Goal: Task Accomplishment & Management: Use online tool/utility

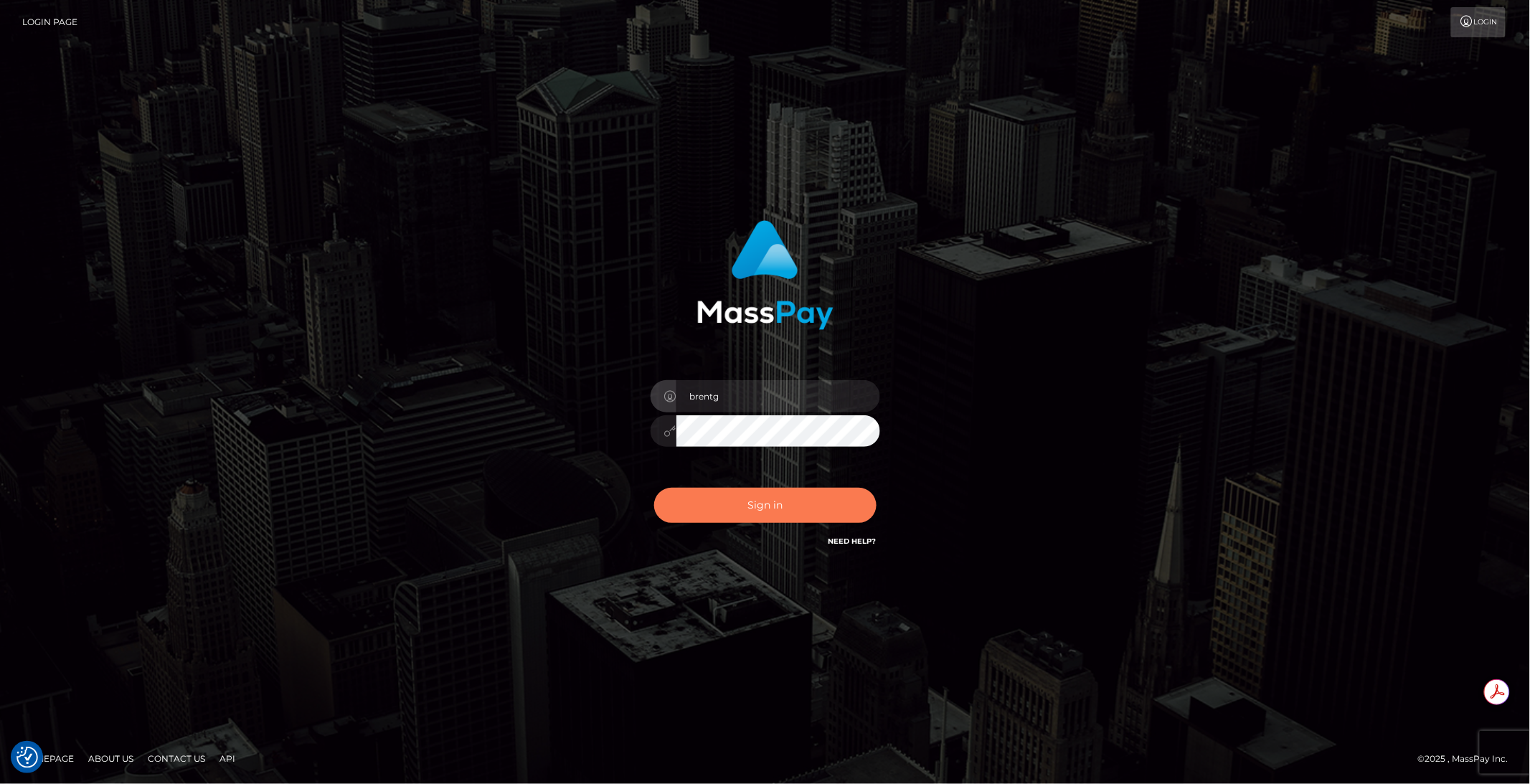
click at [778, 500] on button "Sign in" at bounding box center [765, 506] width 222 height 36
type input "brentg"
click at [750, 516] on button "Sign in" at bounding box center [765, 506] width 222 height 36
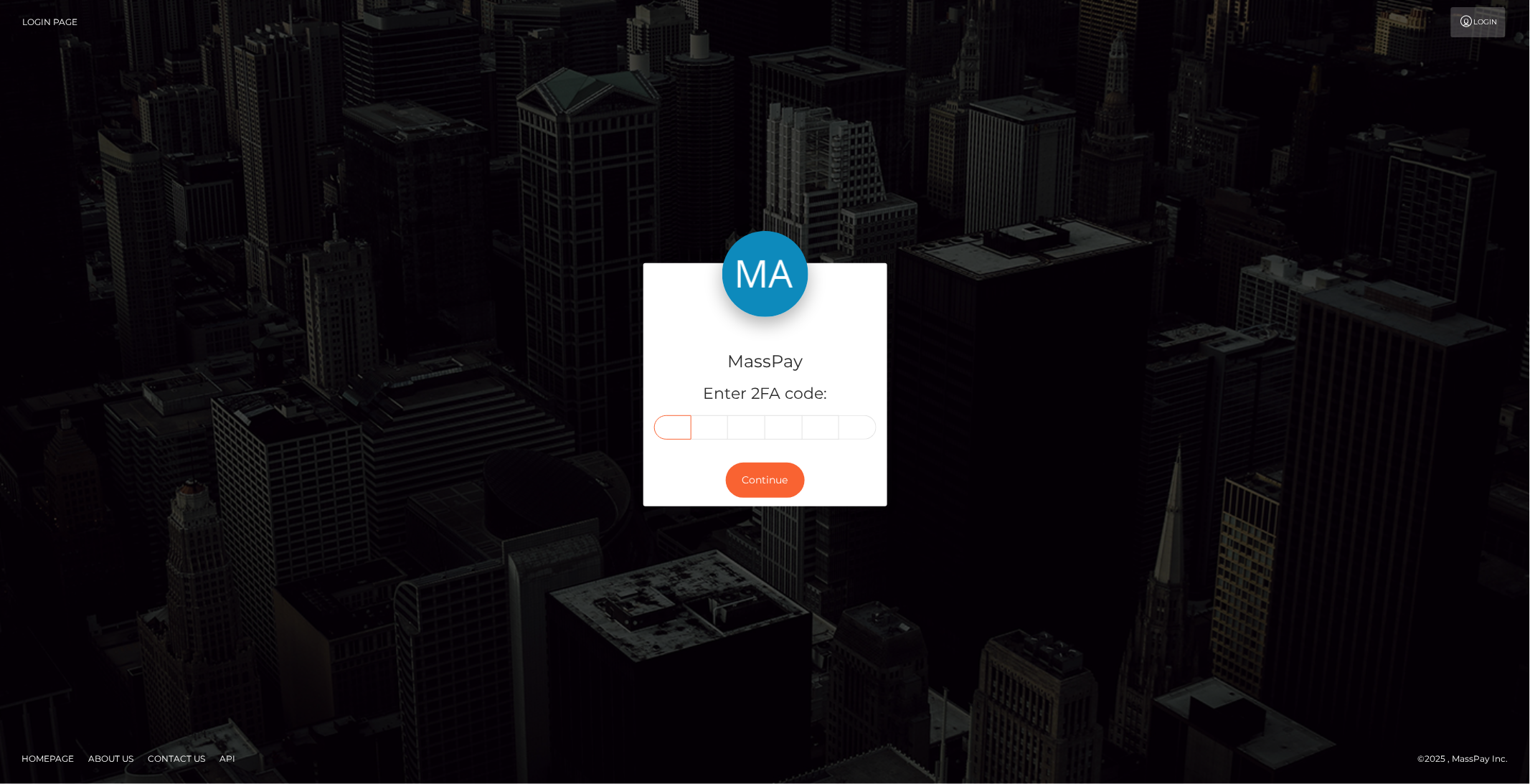
paste input "2"
type input "2"
type input "3"
type input "2"
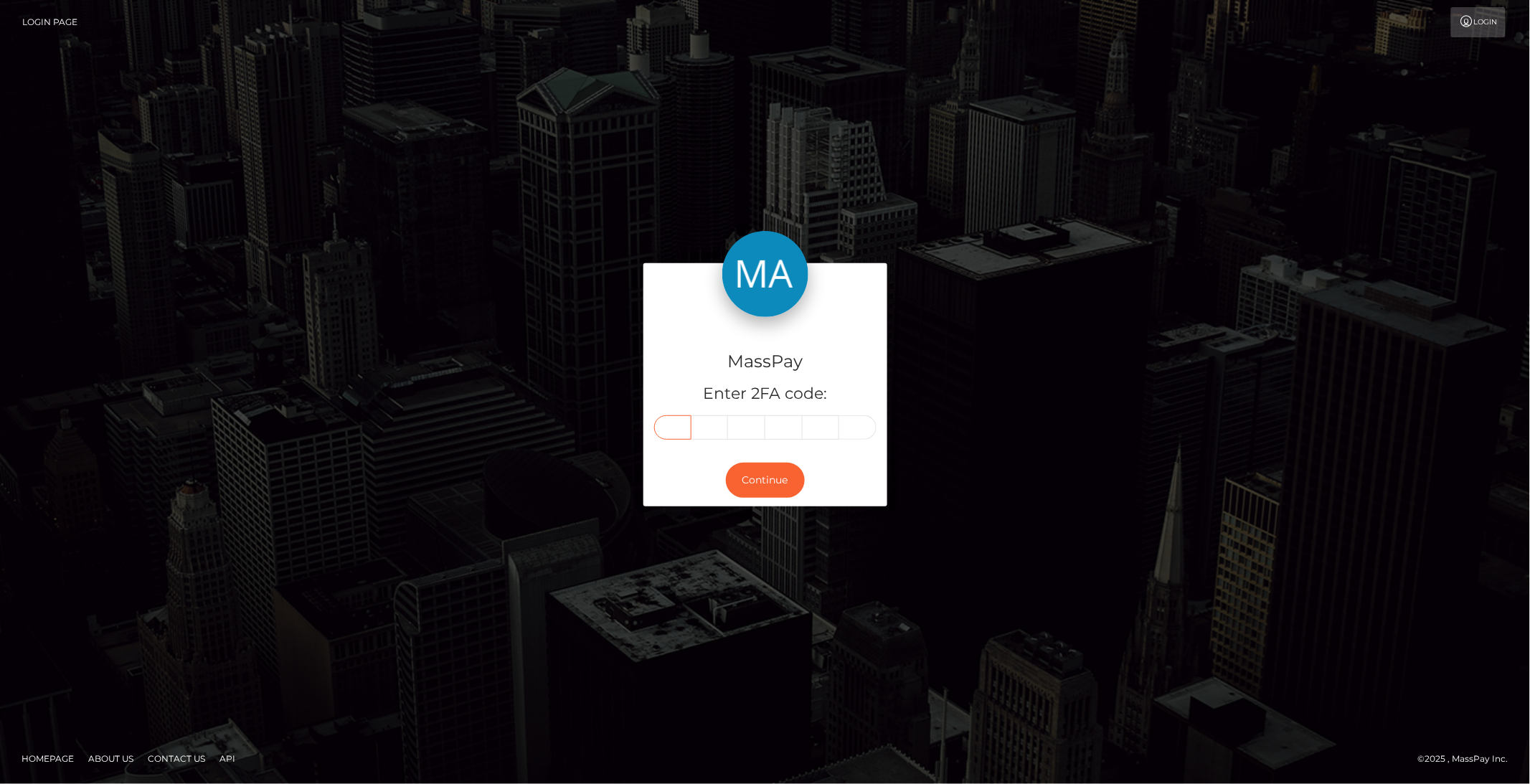
type input "0"
type input "9"
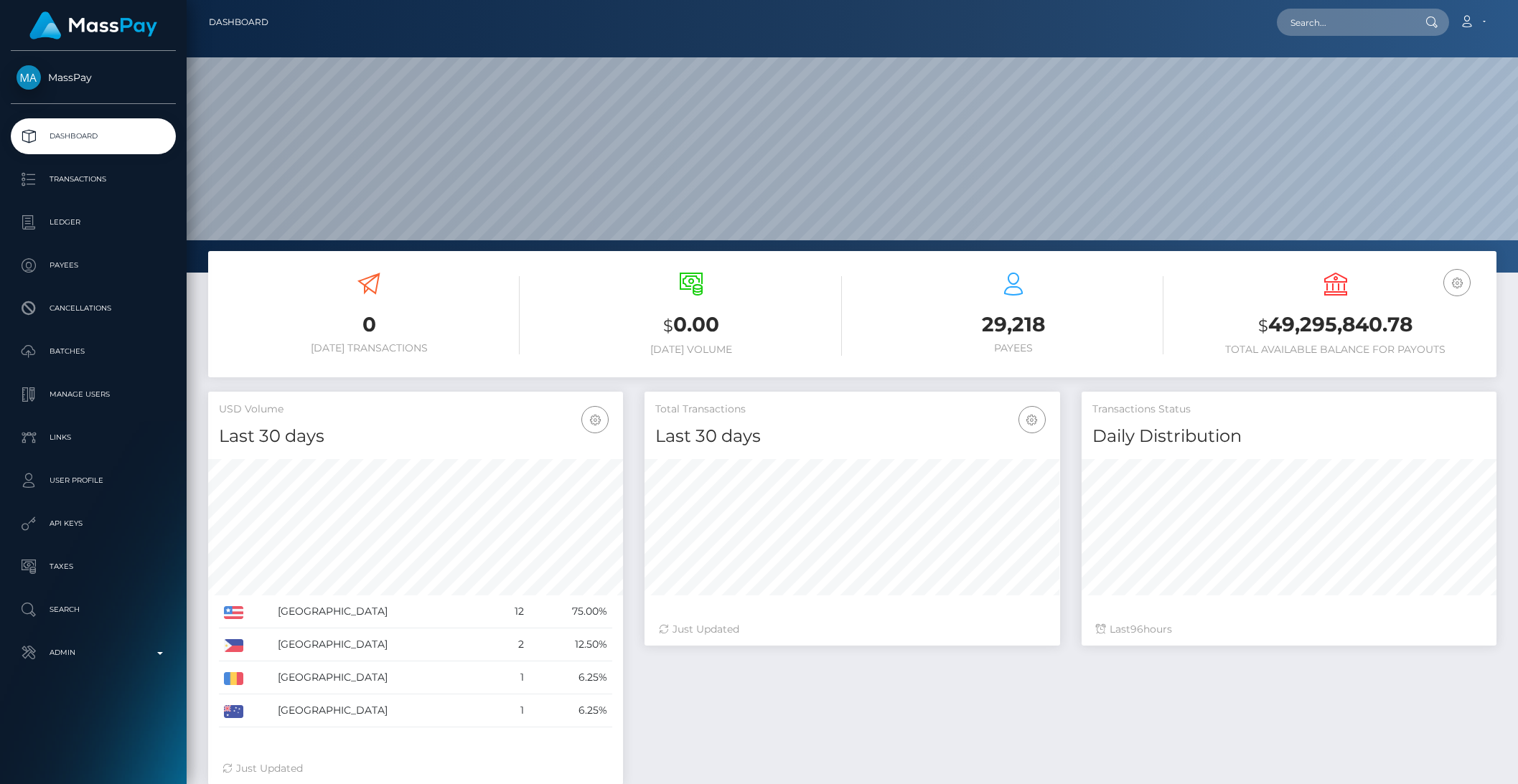
scroll to position [253, 414]
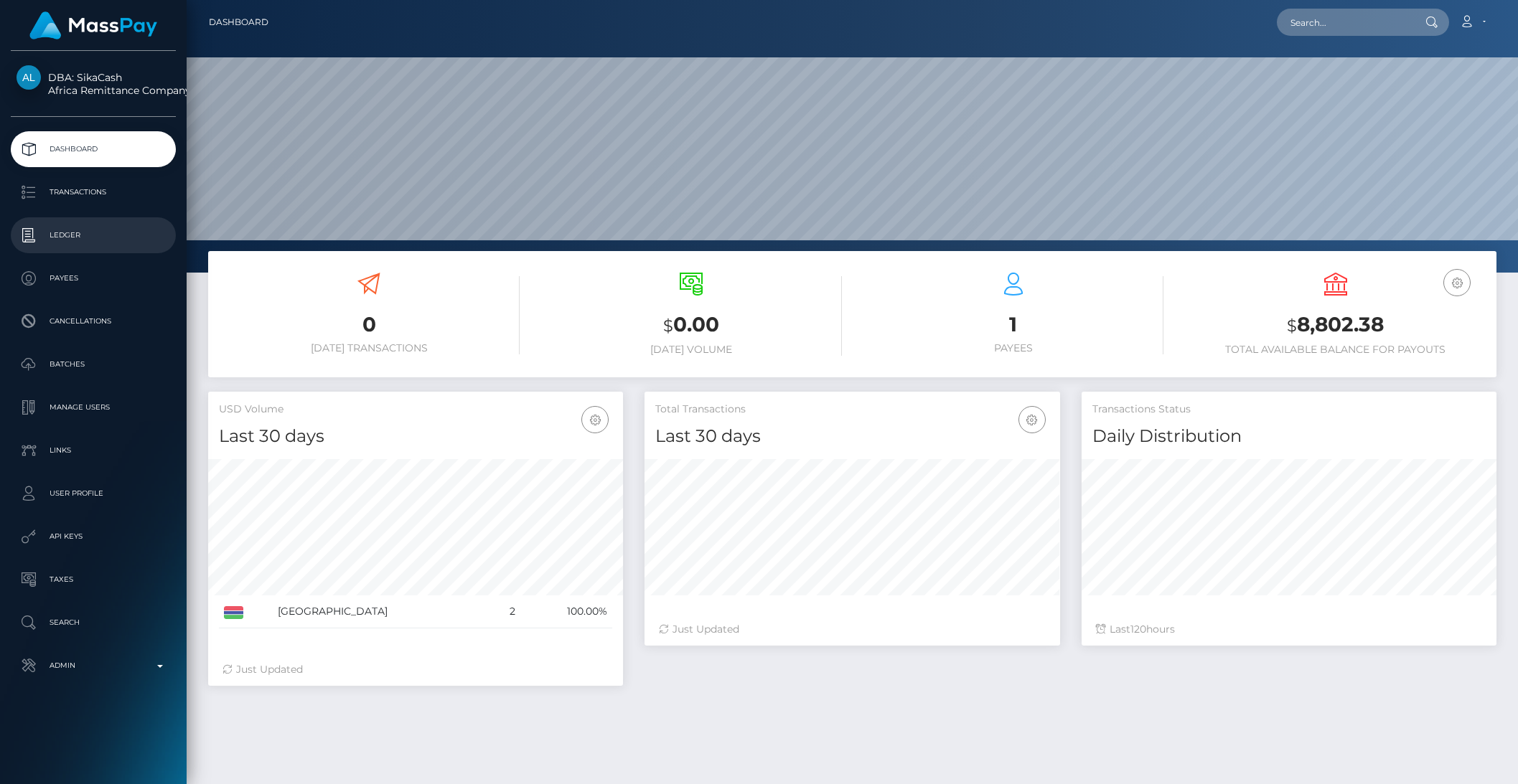
scroll to position [253, 414]
click at [76, 193] on p "Transactions" at bounding box center [93, 192] width 154 height 21
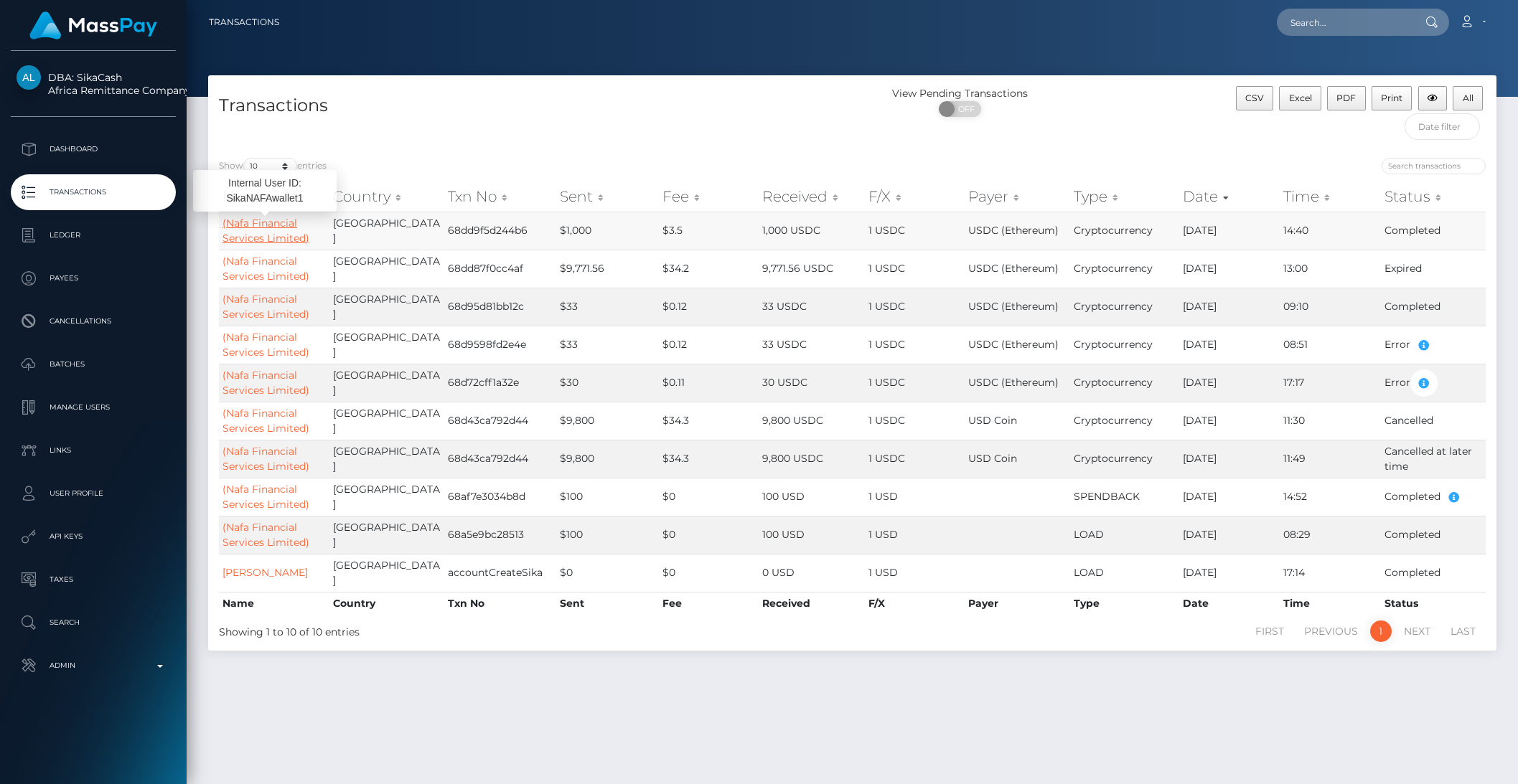
click at [245, 225] on link "(Nafa Financial Services Limited)" at bounding box center [266, 230] width 87 height 28
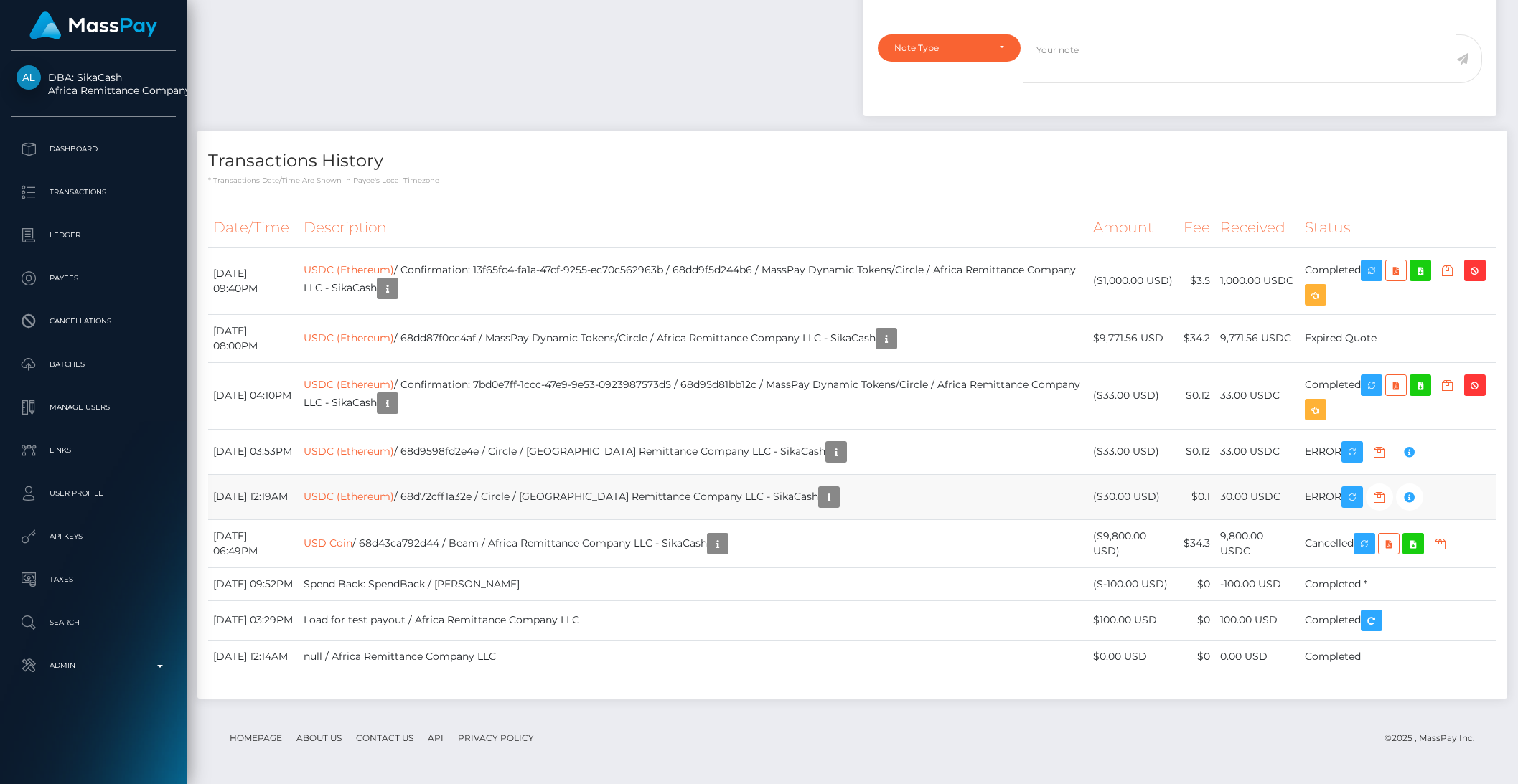
scroll to position [172, 414]
click at [580, 266] on td "USDC (Ethereum) / Confirmation: 13f65fc4-fa1a-47cf-9255-ec70c562963b / 68dd9f5d…" at bounding box center [694, 280] width 790 height 67
click at [536, 270] on td "USDC (Ethereum) / Confirmation: 13f65fc4-fa1a-47cf-9255-ec70c562963b / 68dd9f5d…" at bounding box center [694, 280] width 790 height 67
drag, startPoint x: 526, startPoint y: 270, endPoint x: 718, endPoint y: 269, distance: 192.0
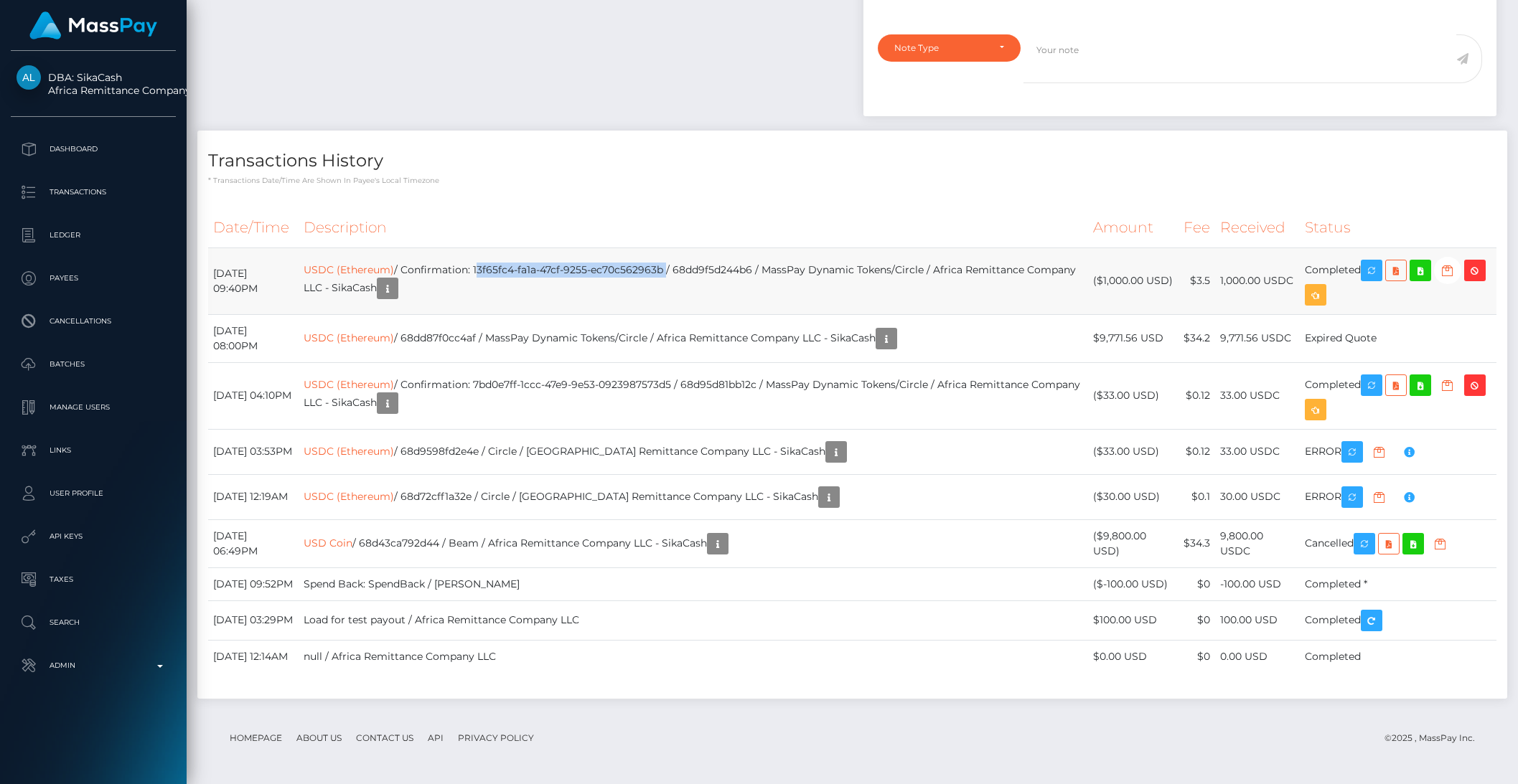
click at [718, 269] on td "USDC (Ethereum) / Confirmation: 13f65fc4-fa1a-47cf-9255-ec70c562963b / 68dd9f5d…" at bounding box center [694, 280] width 790 height 67
copy td "13f65fc4-fa1a-47cf-9255-ec70c562963b"
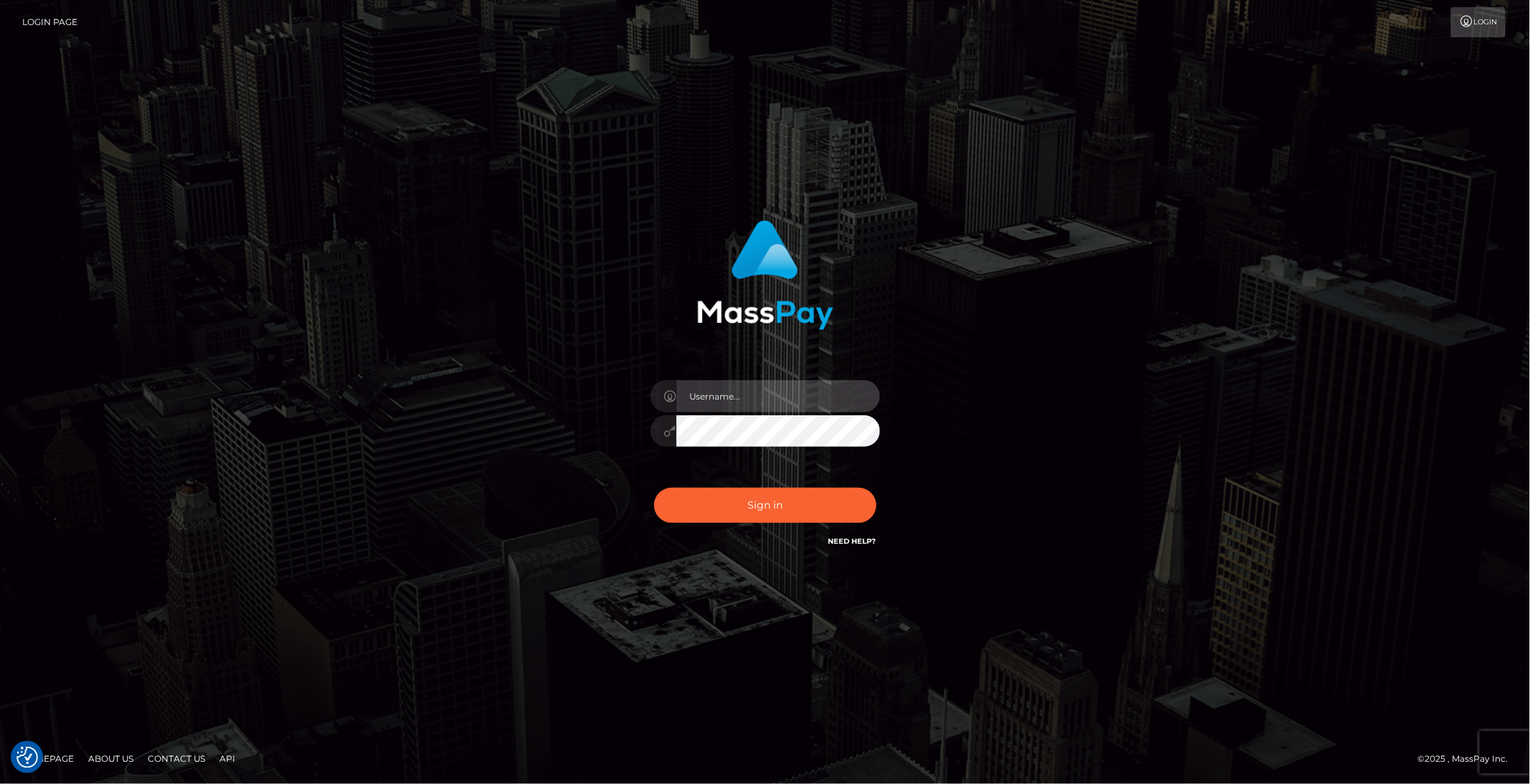
type input "brentg"
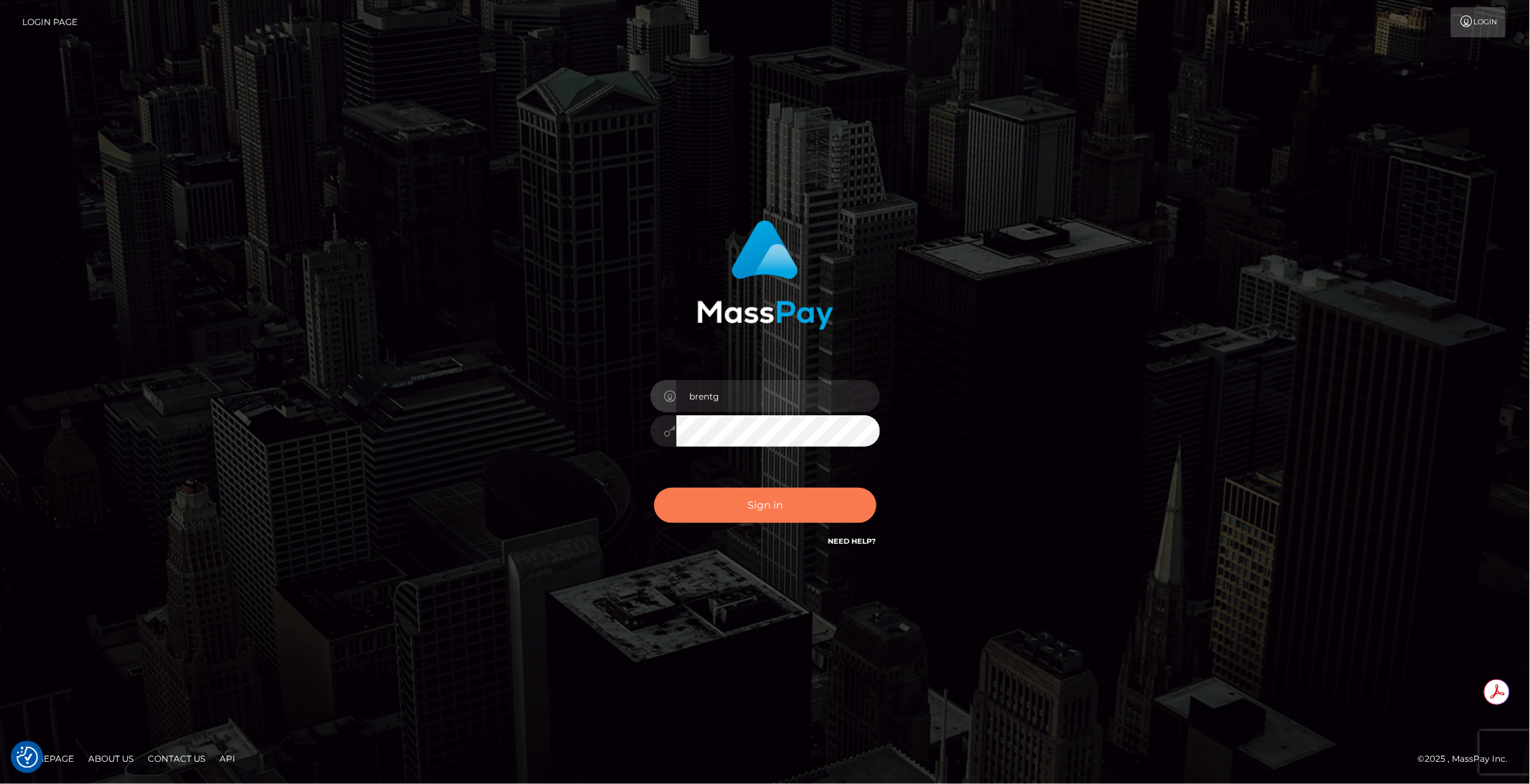
click at [727, 497] on button "Sign in" at bounding box center [765, 506] width 222 height 36
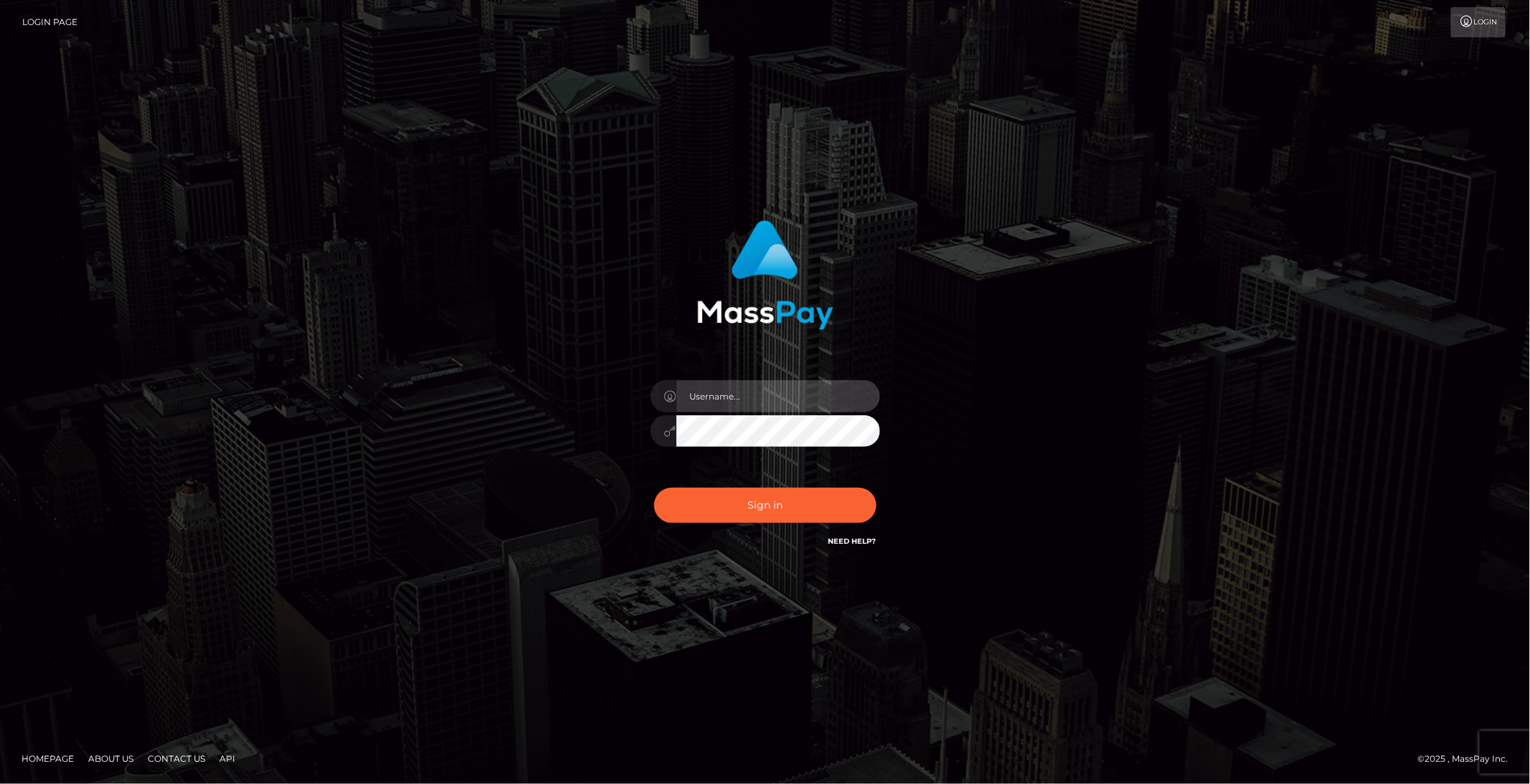
type input "brentg"
click at [728, 526] on div "Sign in Need Help?" at bounding box center [765, 511] width 251 height 64
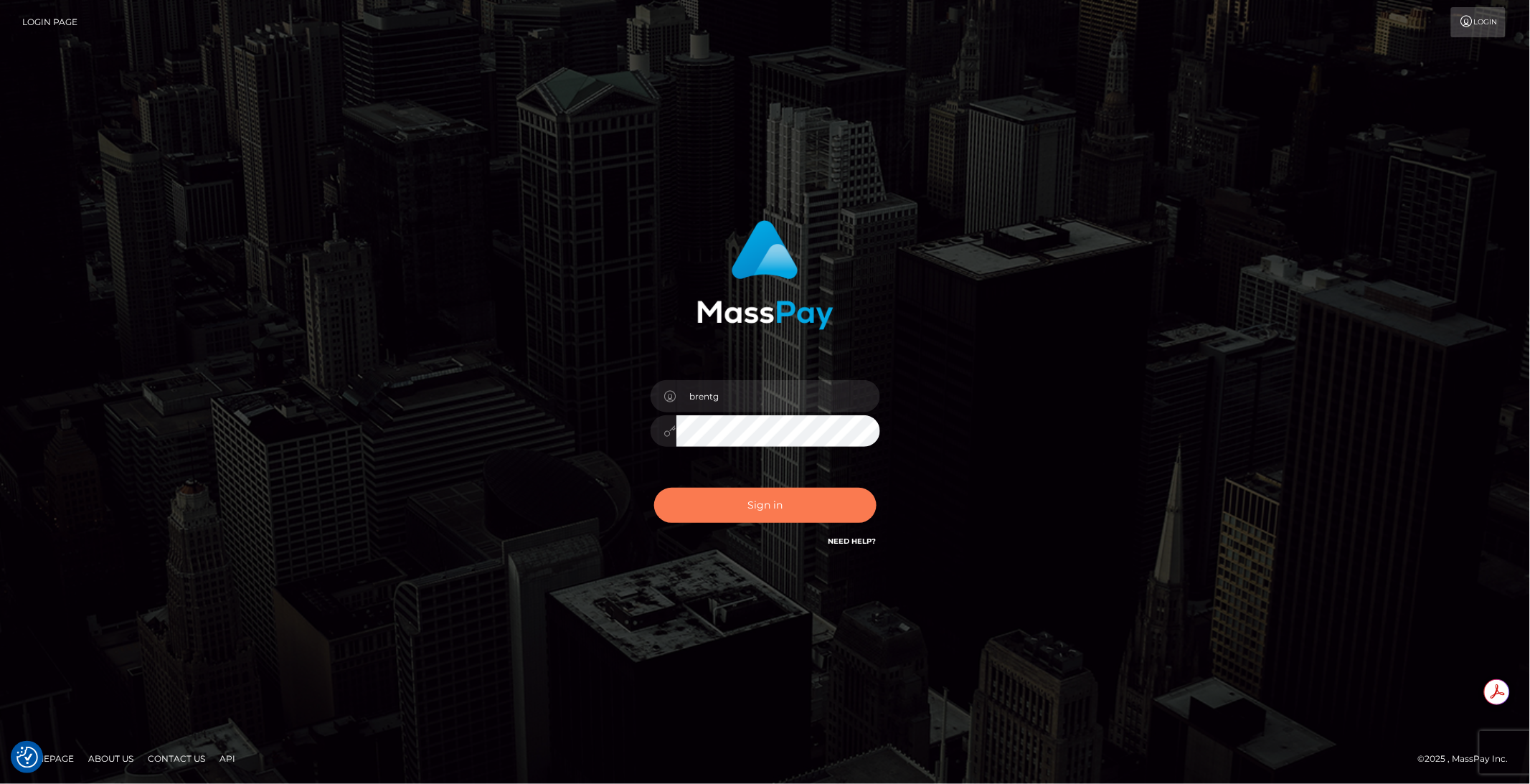
click at [732, 518] on button "Sign in" at bounding box center [765, 506] width 222 height 36
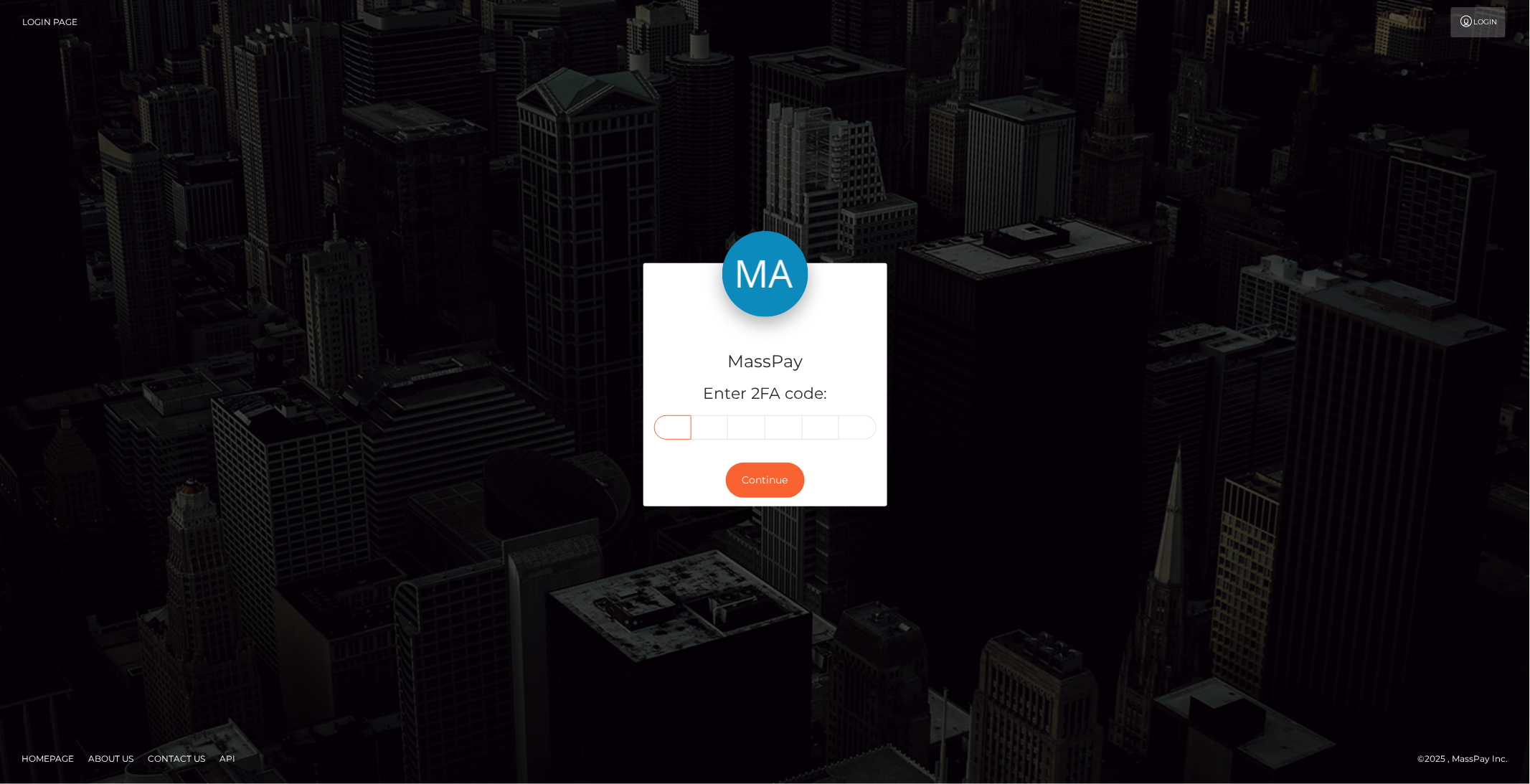
paste input "7"
type input "7"
type input "3"
type input "7"
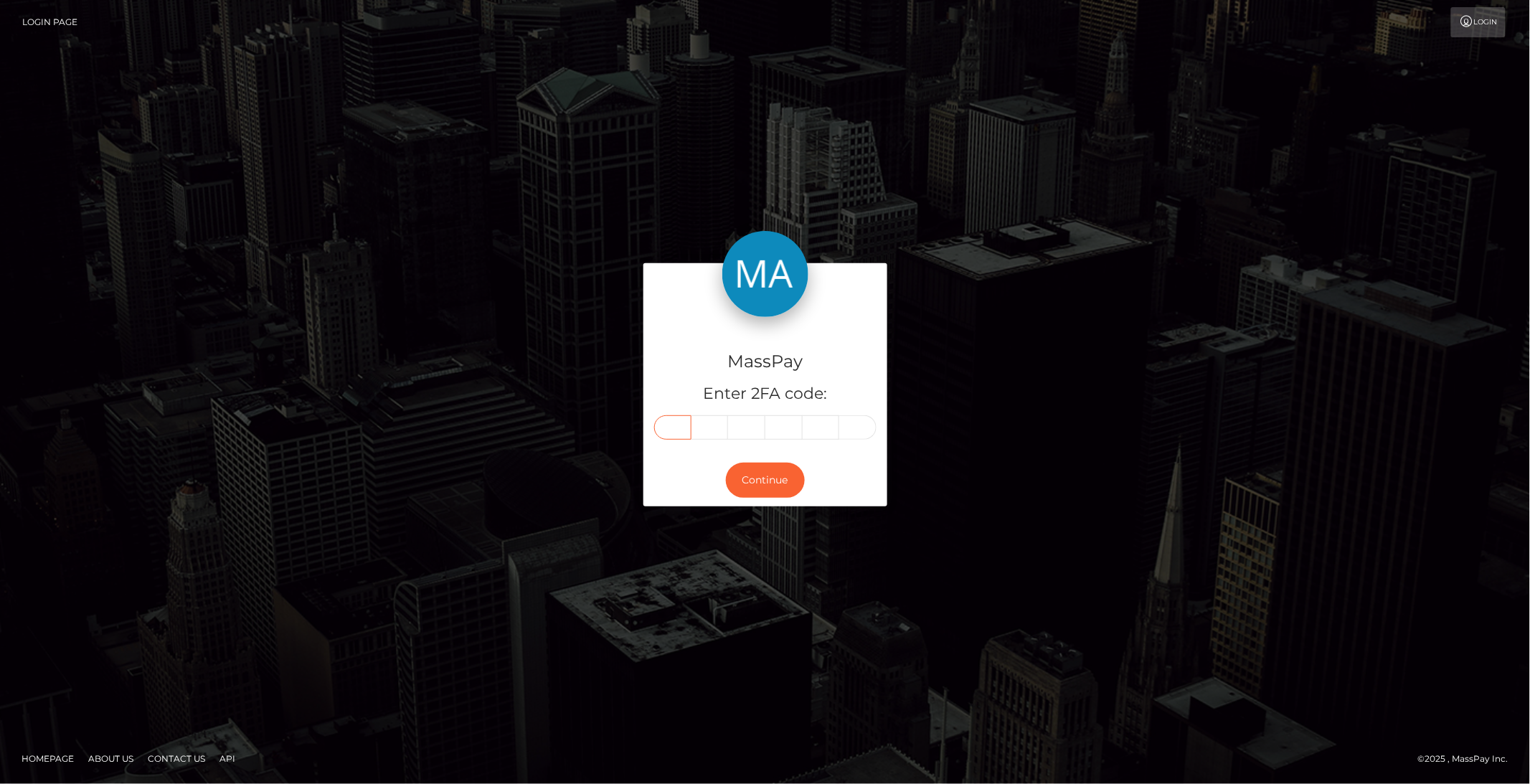
type input "1"
type input "6"
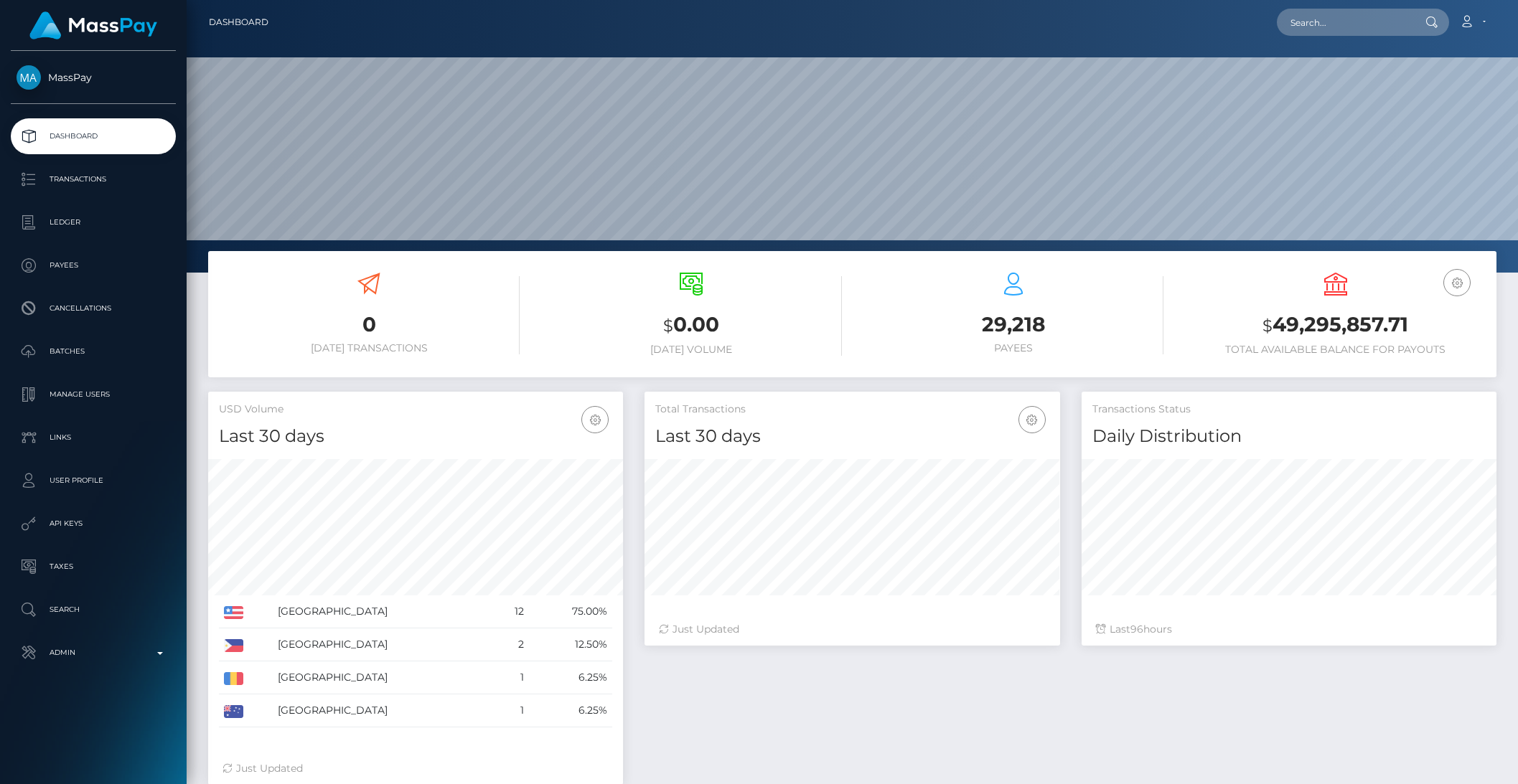
scroll to position [253, 414]
click at [1337, 35] on input "text" at bounding box center [1345, 22] width 135 height 28
paste input "5febb74b-a55c-11ec-aaca-06c17397573d"
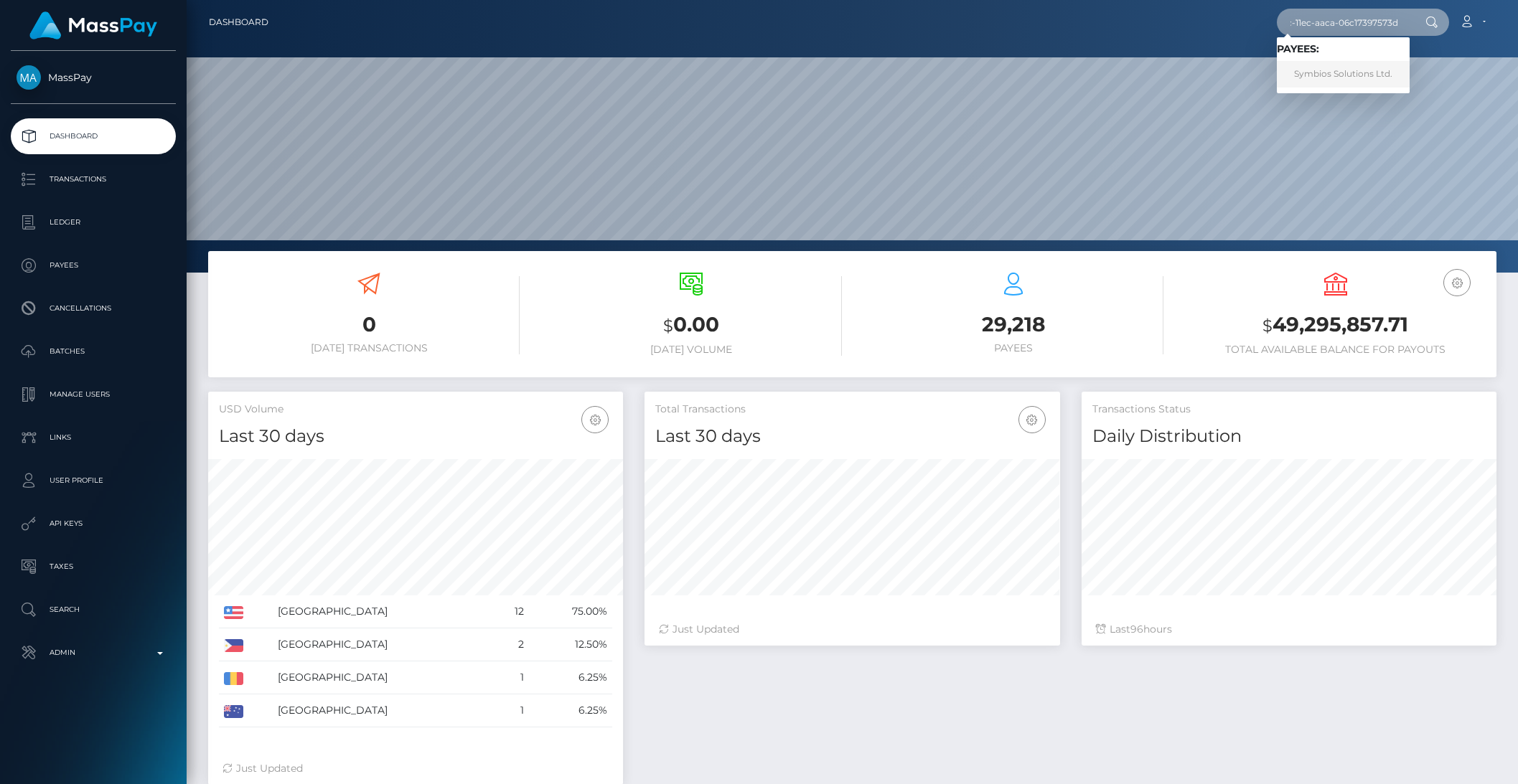
type input "5febb74b-a55c-11ec-aaca-06c17397573d"
click at [1341, 68] on link "Symbios Solutions Ltd." at bounding box center [1343, 75] width 133 height 27
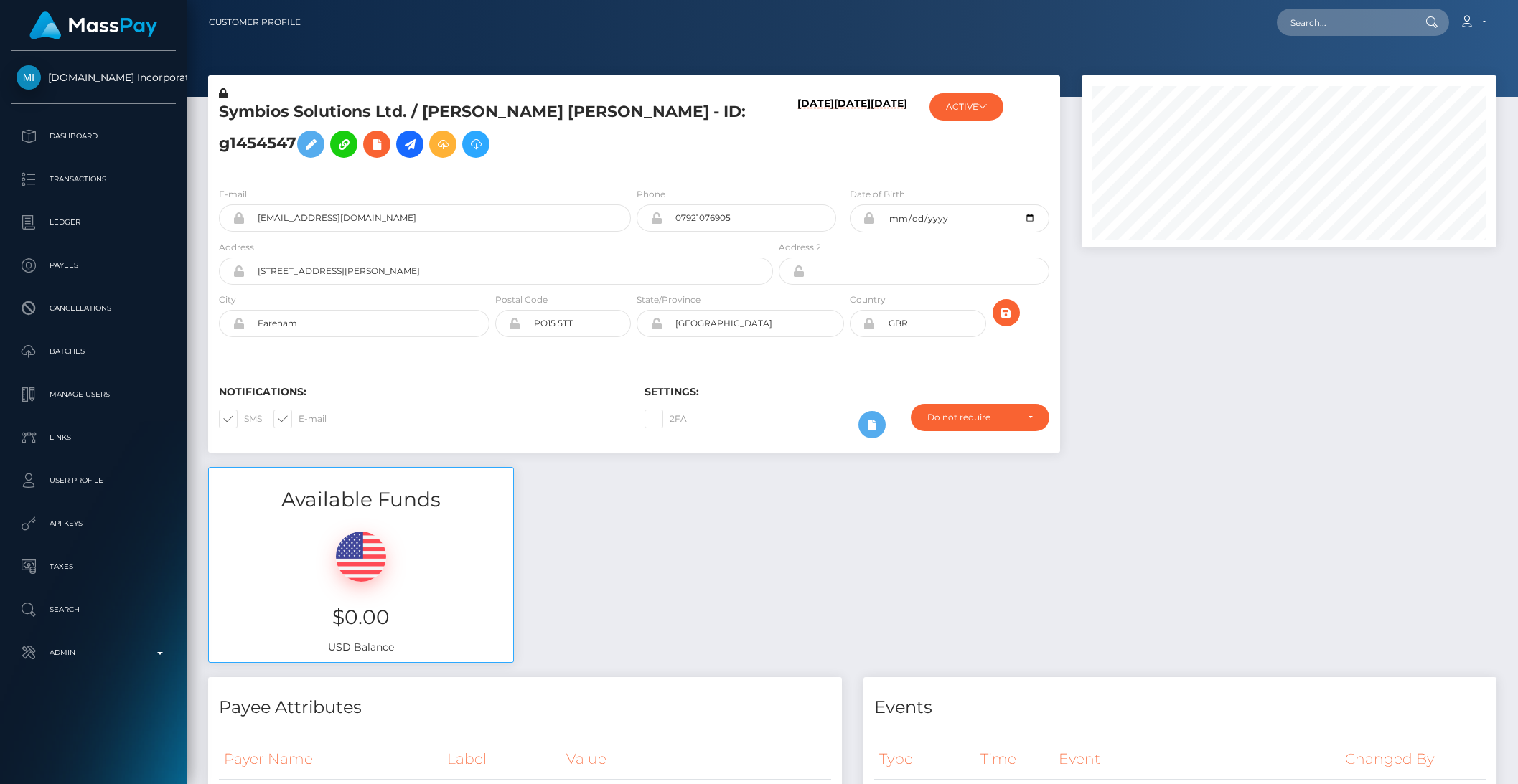
scroll to position [172, 414]
click at [401, 148] on icon at bounding box center [409, 145] width 17 height 18
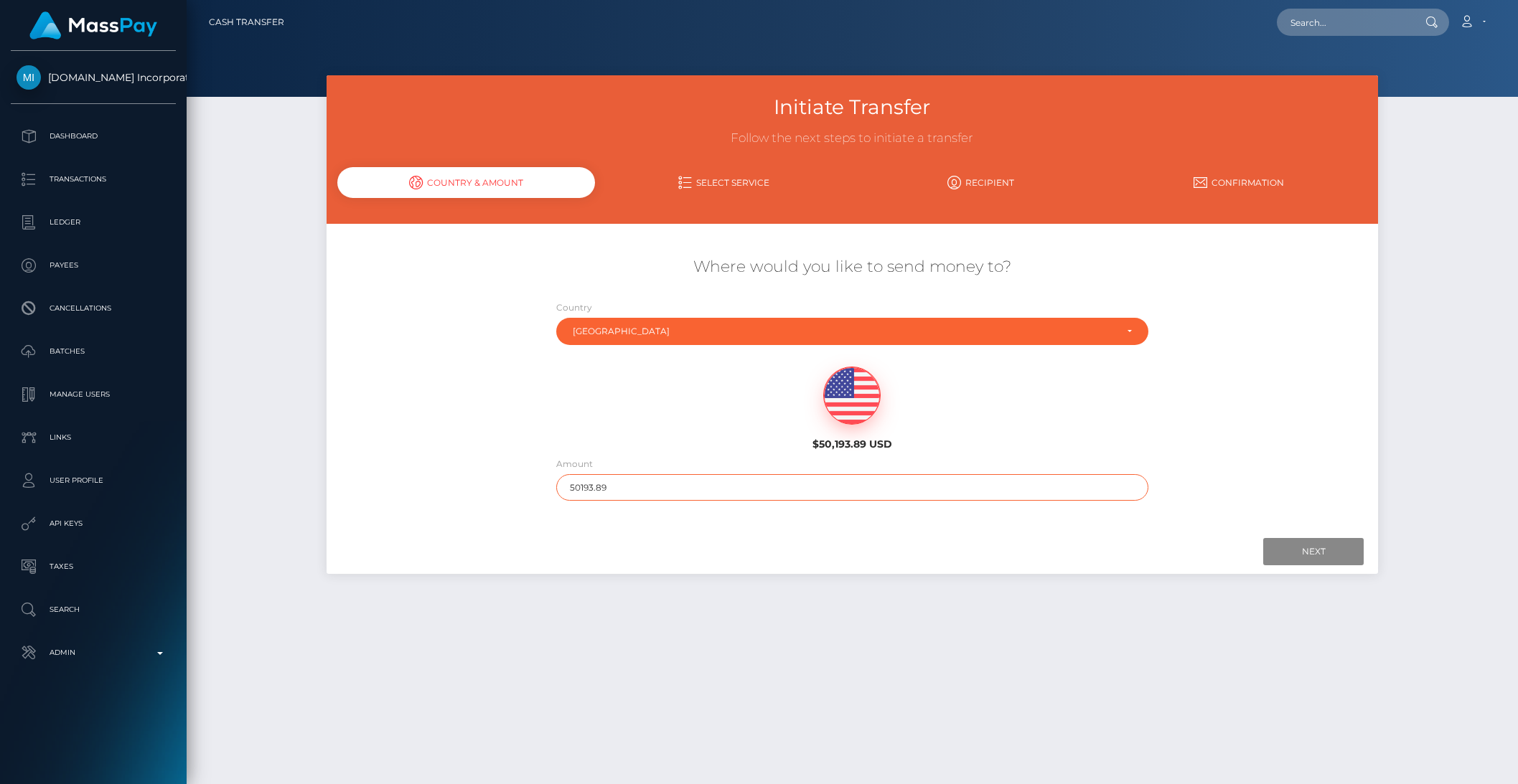
click at [578, 485] on input "50193.89" at bounding box center [852, 487] width 592 height 27
drag, startPoint x: 585, startPoint y: 485, endPoint x: 640, endPoint y: 484, distance: 55.0
click at [640, 484] on input "50193.89" at bounding box center [852, 487] width 592 height 27
type input "501"
click at [1313, 552] on input "Next" at bounding box center [1313, 551] width 100 height 28
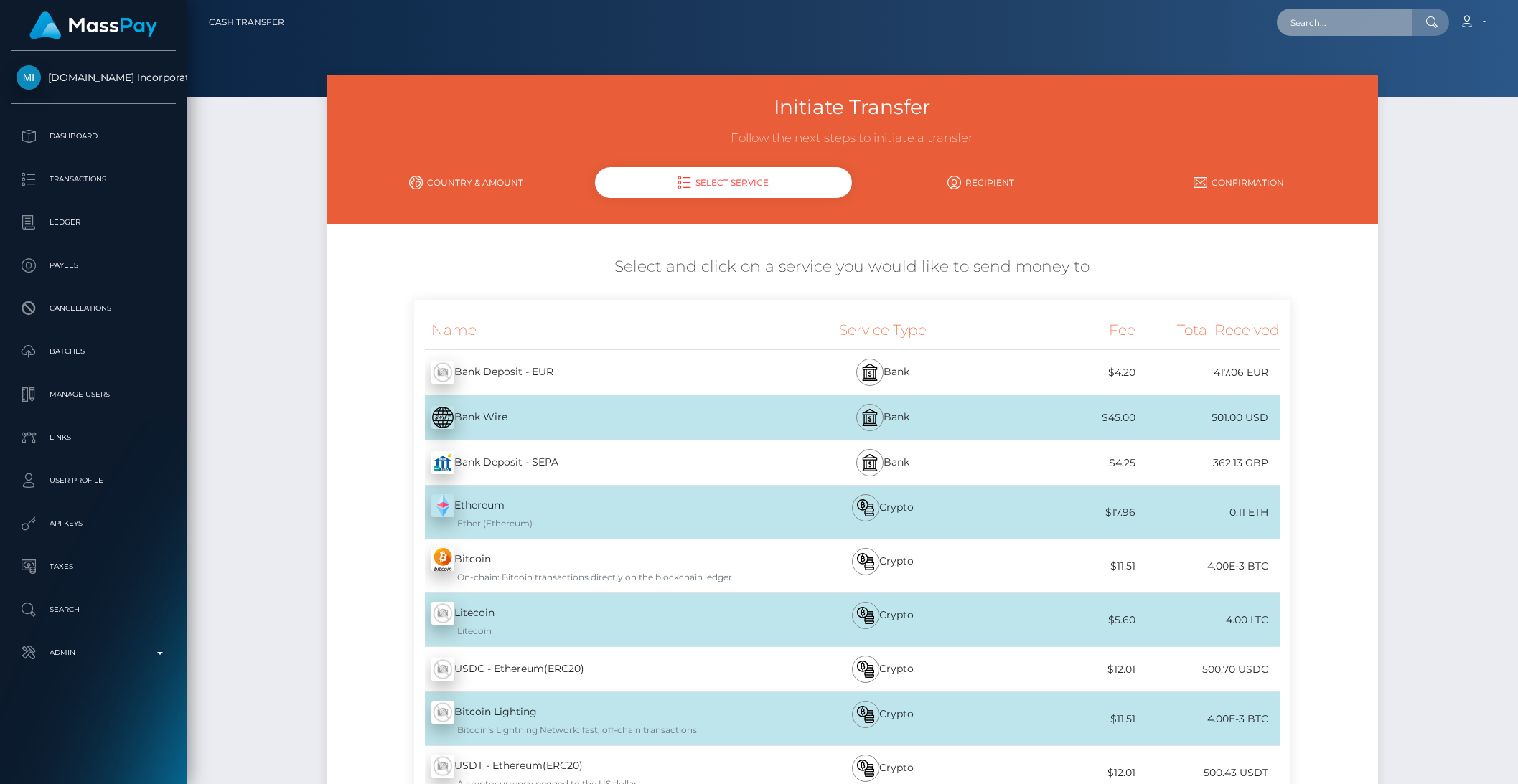
click at [1367, 25] on input "text" at bounding box center [1345, 22] width 135 height 28
paste input "sunnykattie69@gmail.com"
type input "sunnykattie69@gmail.com"
click at [1339, 76] on link "Volha Barzdova" at bounding box center [1334, 75] width 115 height 27
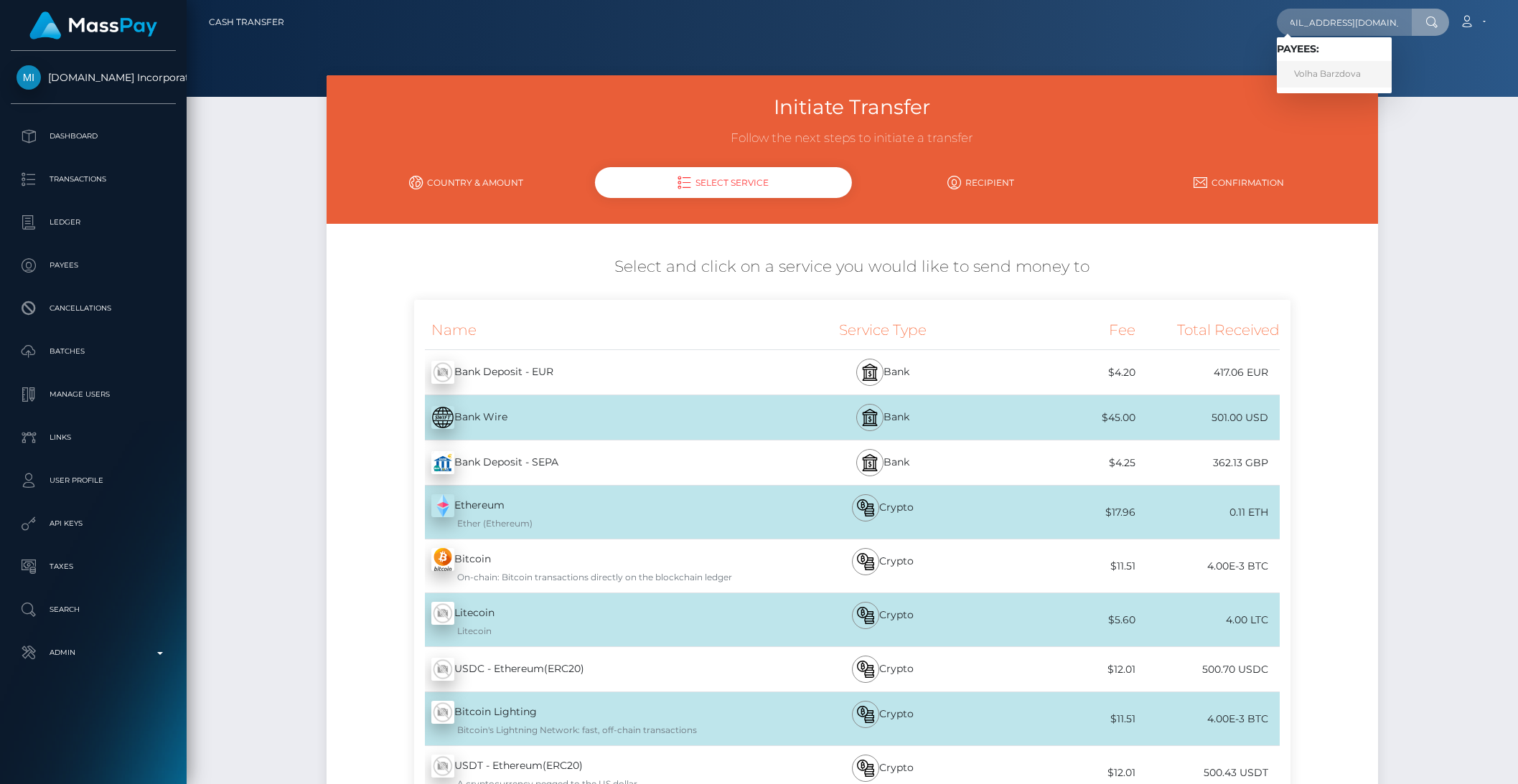
scroll to position [0, 0]
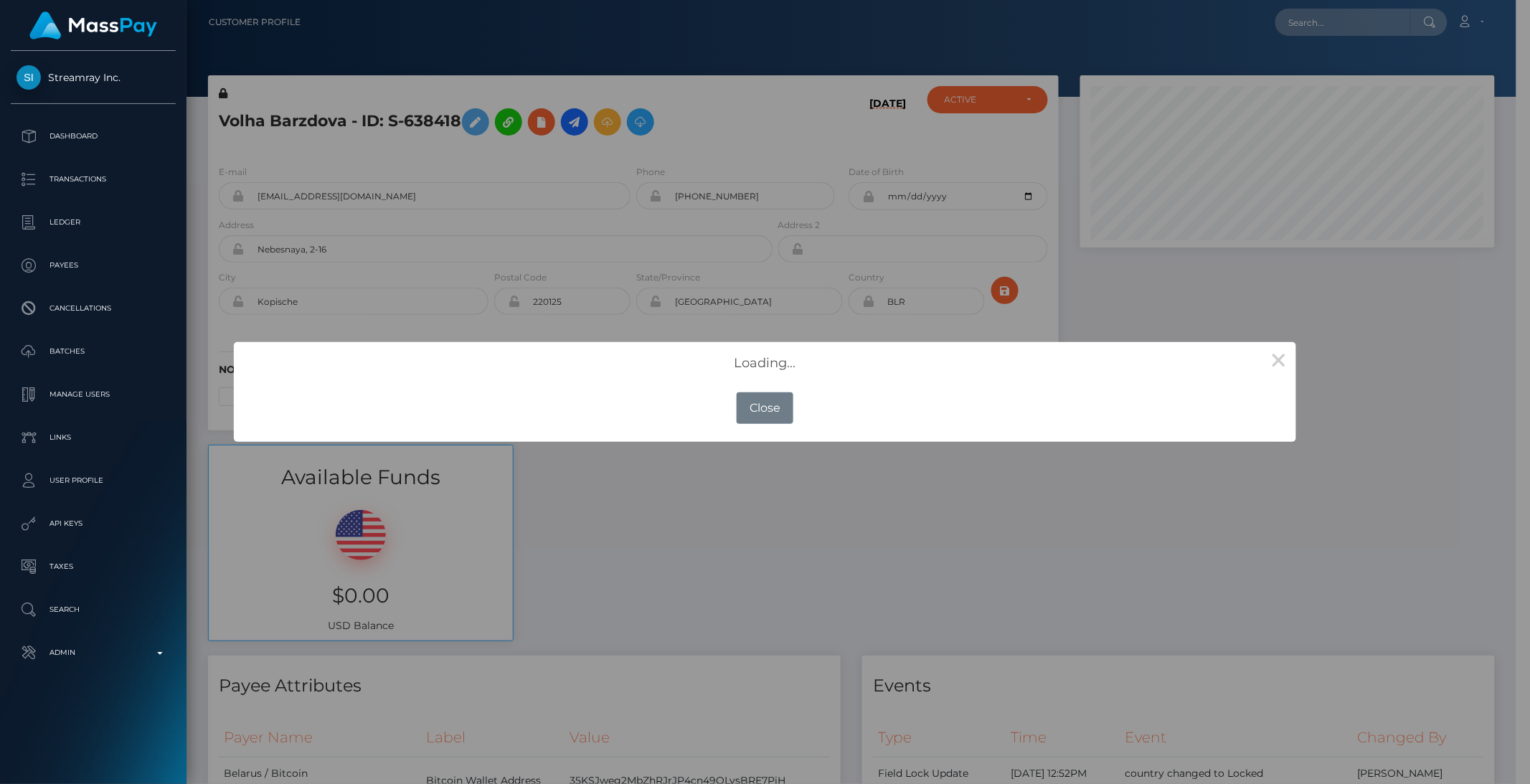
click at [586, 119] on div "× Loading... OK No Close" at bounding box center [765, 392] width 1530 height 784
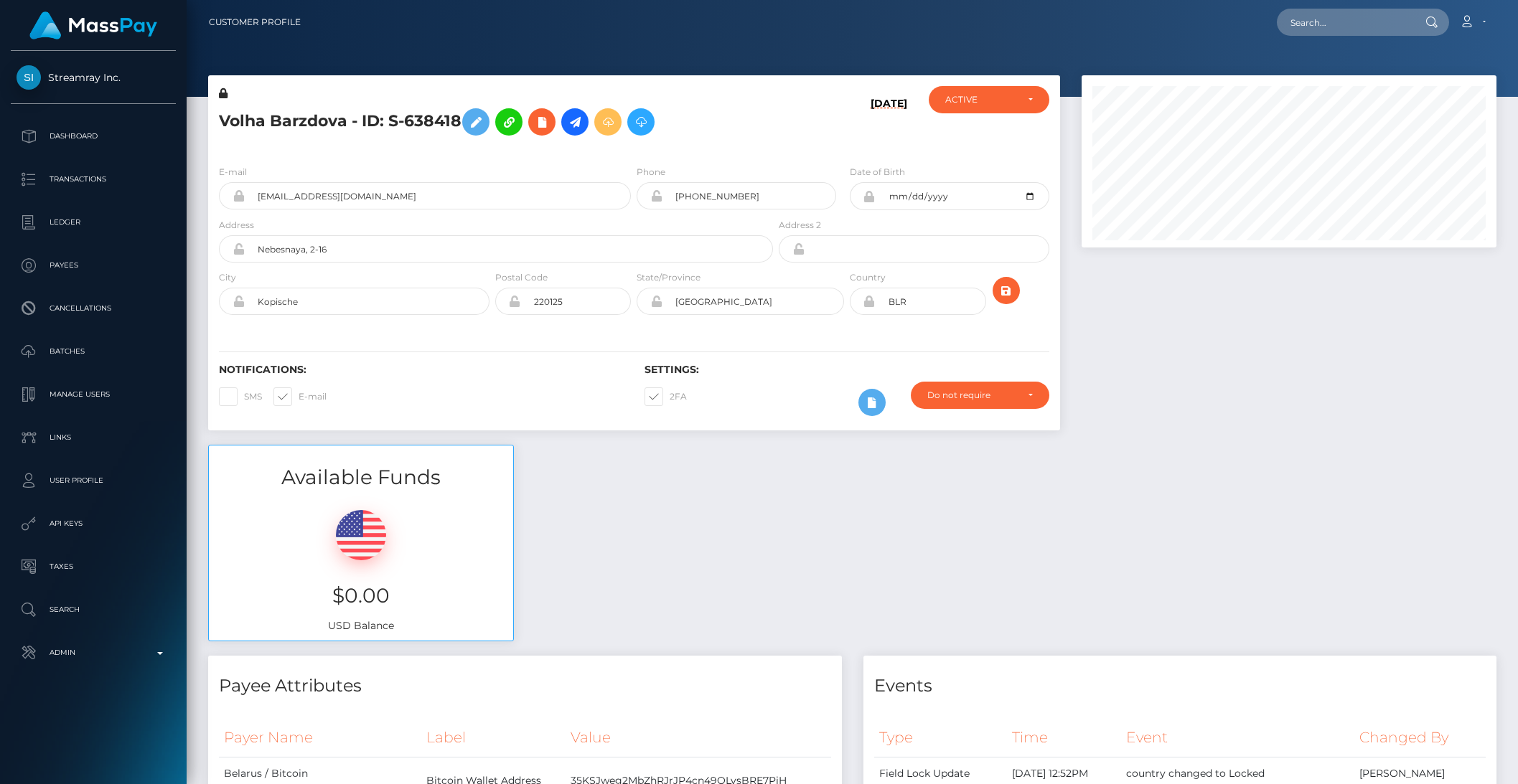
scroll to position [717198, 717270]
click at [583, 124] on icon at bounding box center [574, 123] width 17 height 18
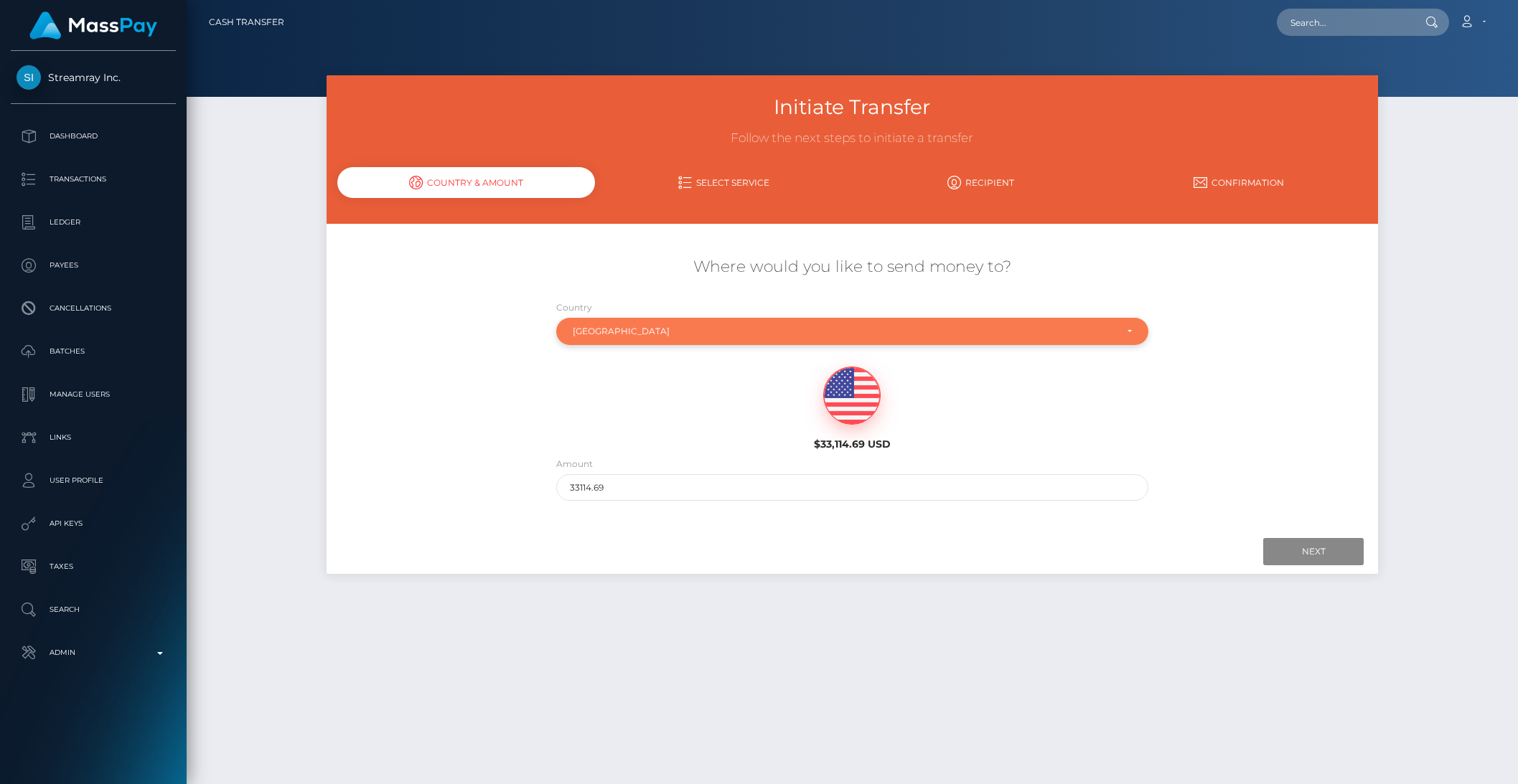
click at [589, 340] on div "[GEOGRAPHIC_DATA]" at bounding box center [852, 332] width 592 height 28
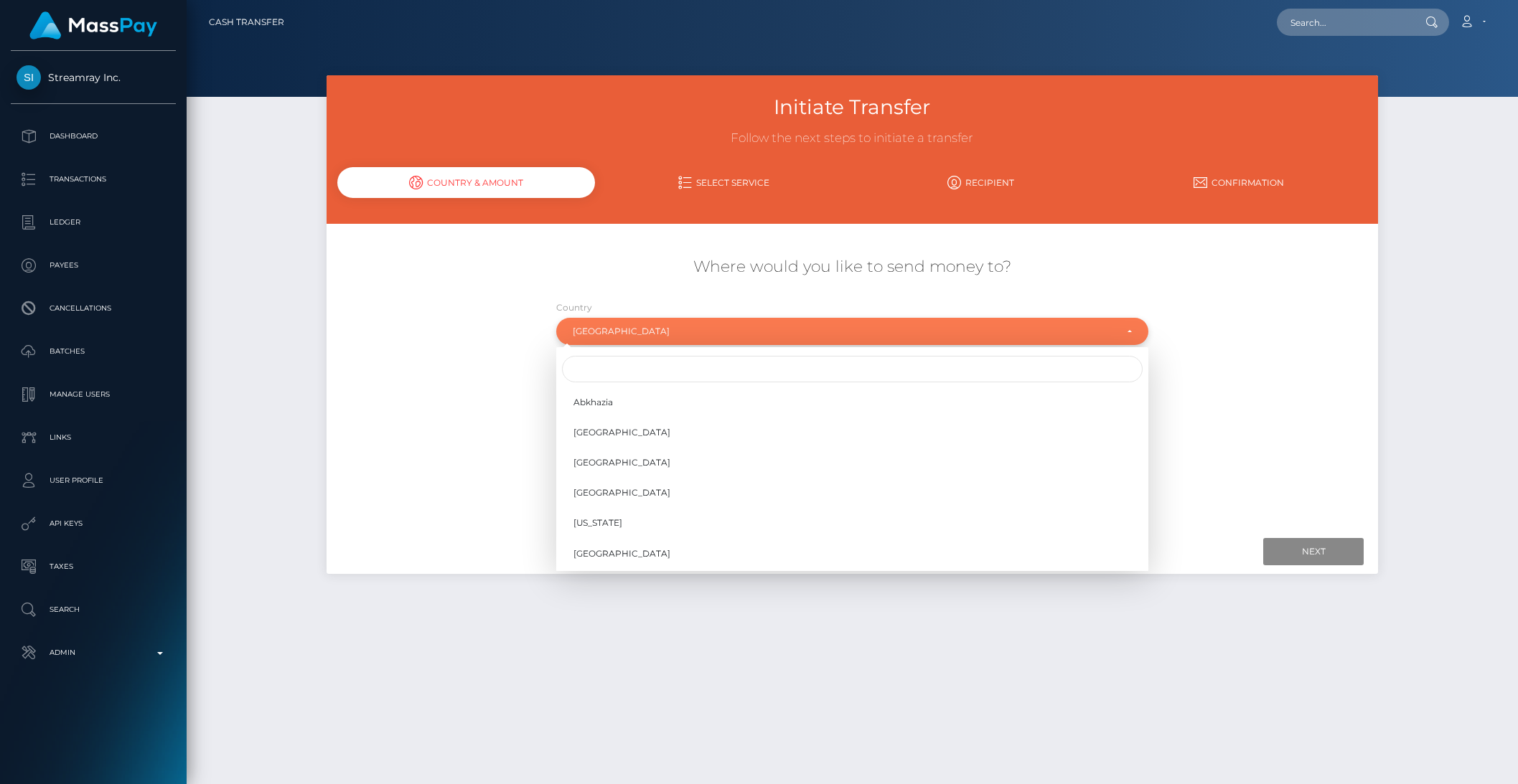
scroll to position [451, 0]
click at [593, 362] on input "Search" at bounding box center [852, 369] width 581 height 27
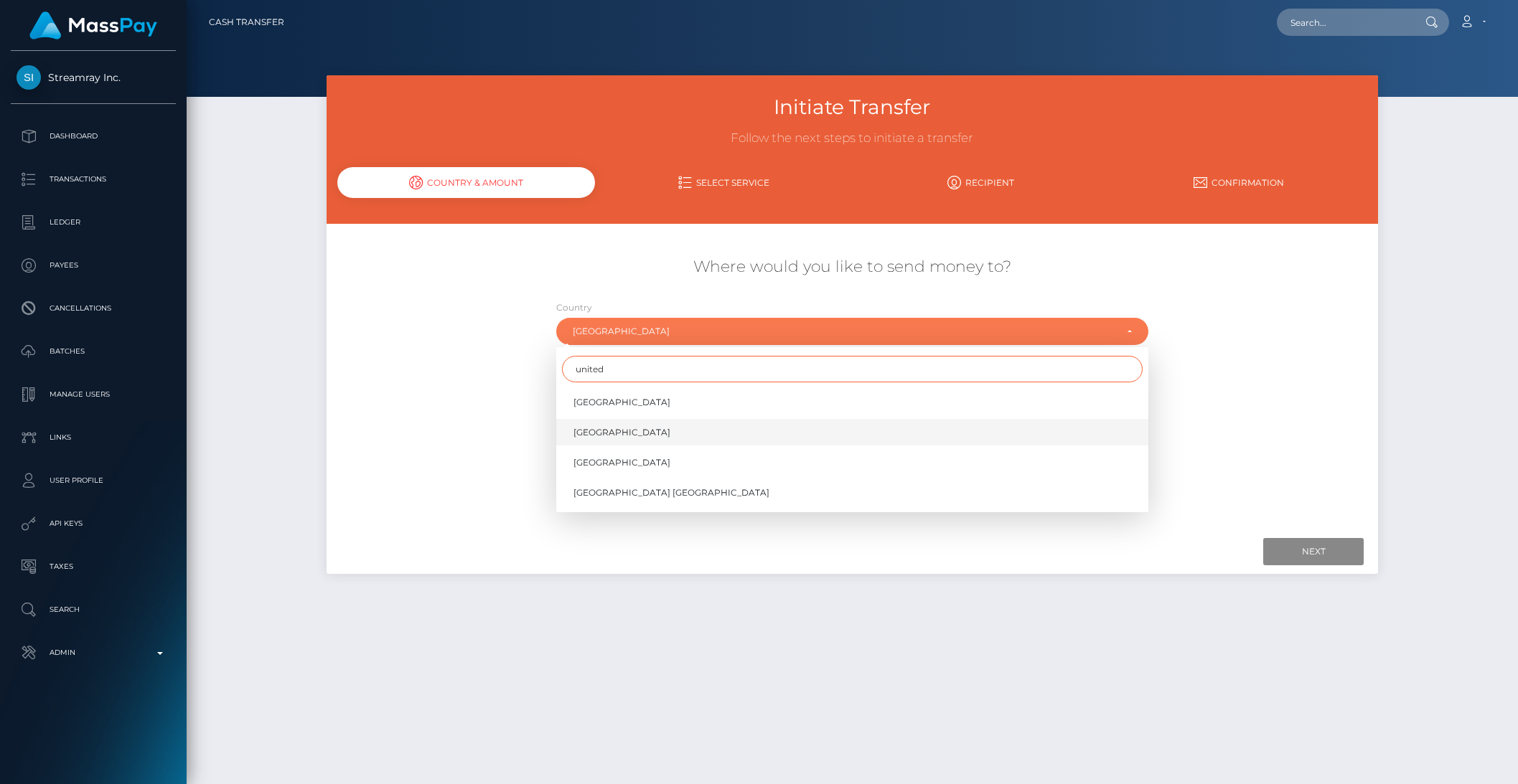
type input "united"
click at [606, 441] on link "United Kingdom" at bounding box center [852, 432] width 592 height 27
select select "GBR"
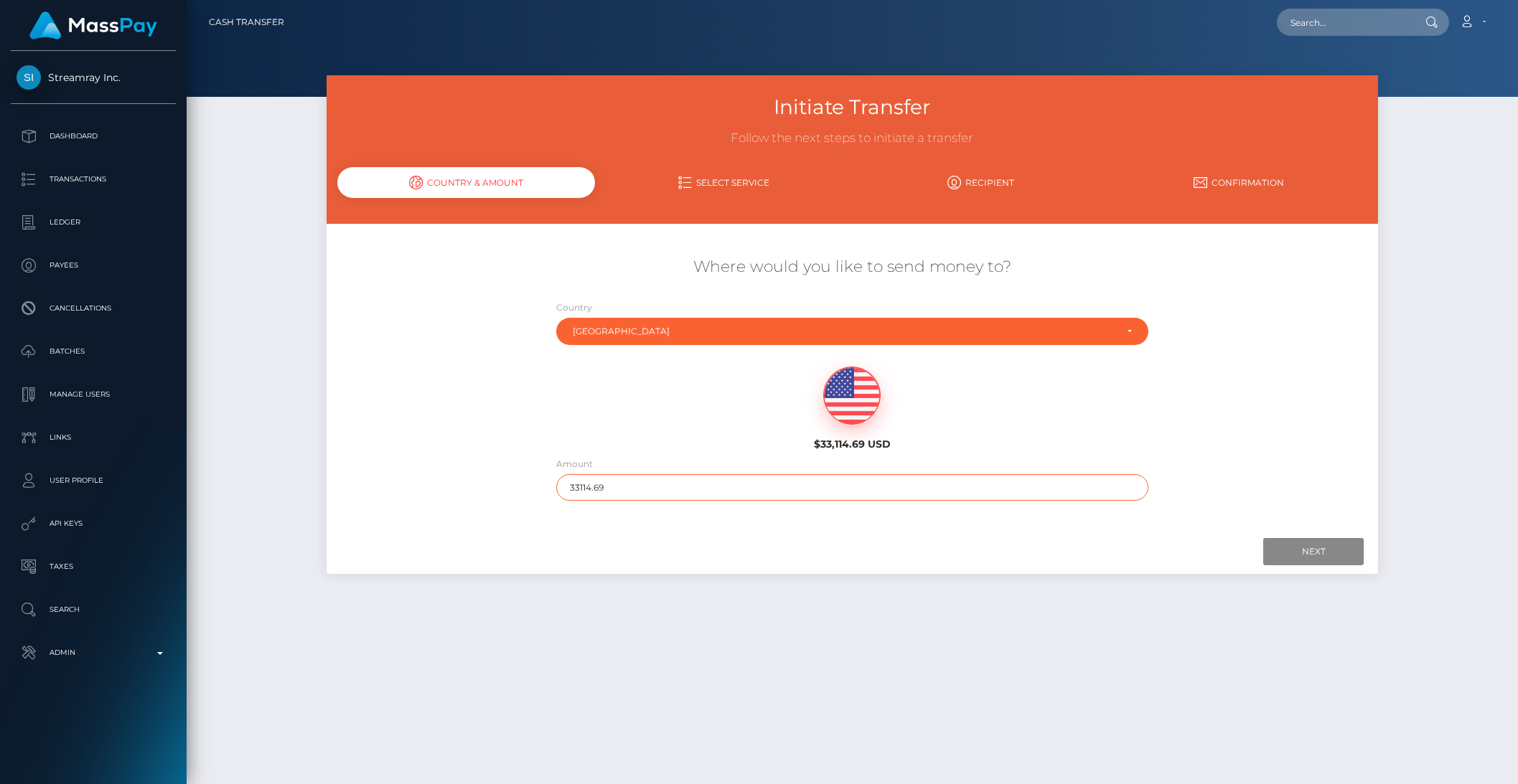
click at [584, 488] on input "33114.69" at bounding box center [852, 487] width 592 height 27
type input "501"
click at [1296, 565] on div "Next Finish Previous" at bounding box center [852, 552] width 1052 height 44
click at [1284, 556] on input "Next" at bounding box center [1313, 551] width 100 height 28
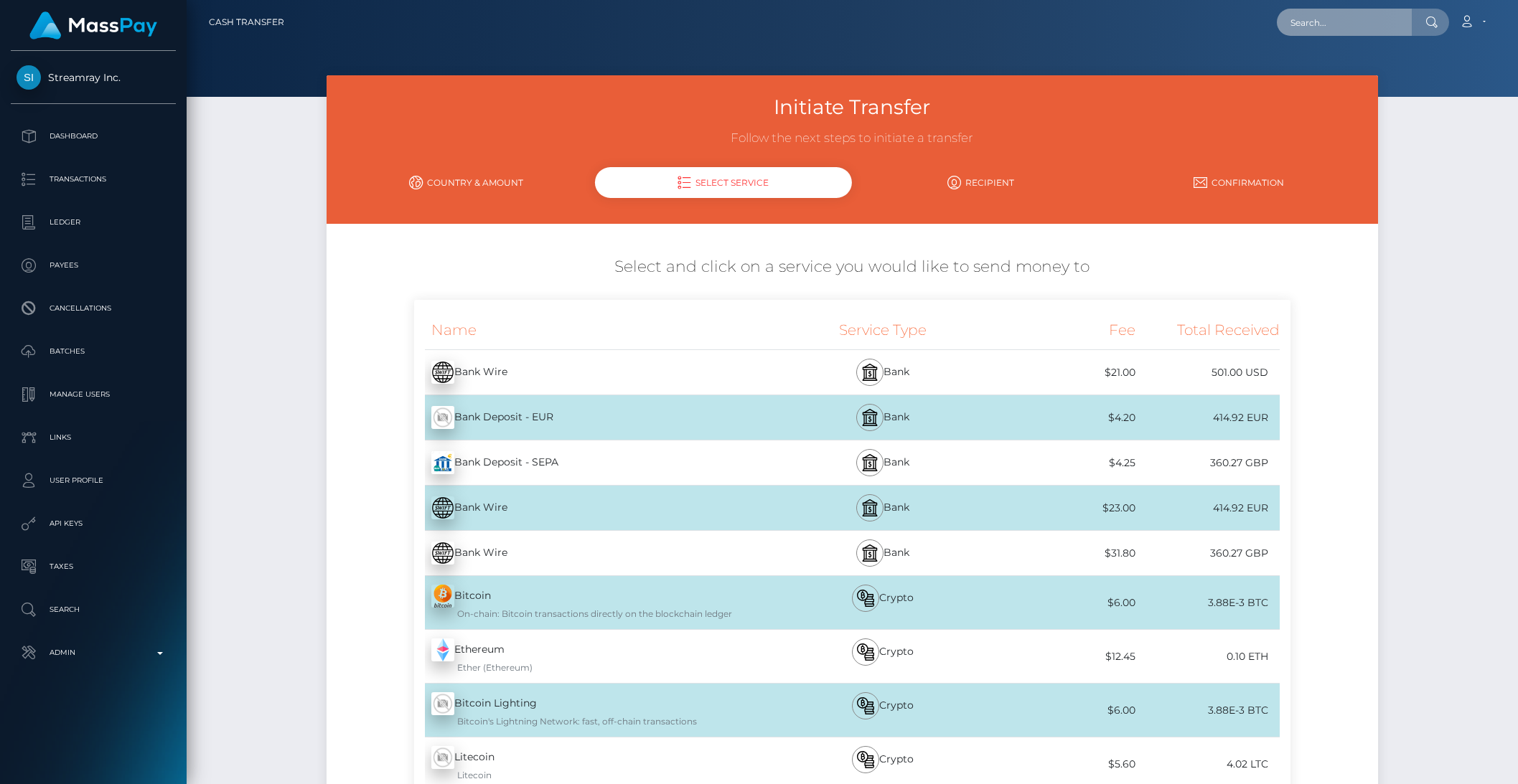
click at [1319, 20] on input "text" at bounding box center [1345, 22] width 135 height 28
click at [1319, 20] on input "text" at bounding box center [1345, 22] width 135 height 28
paste input "nickg@symbiosgroup.co.uk"
type input "nickg@symbiosgroup.co.uk"
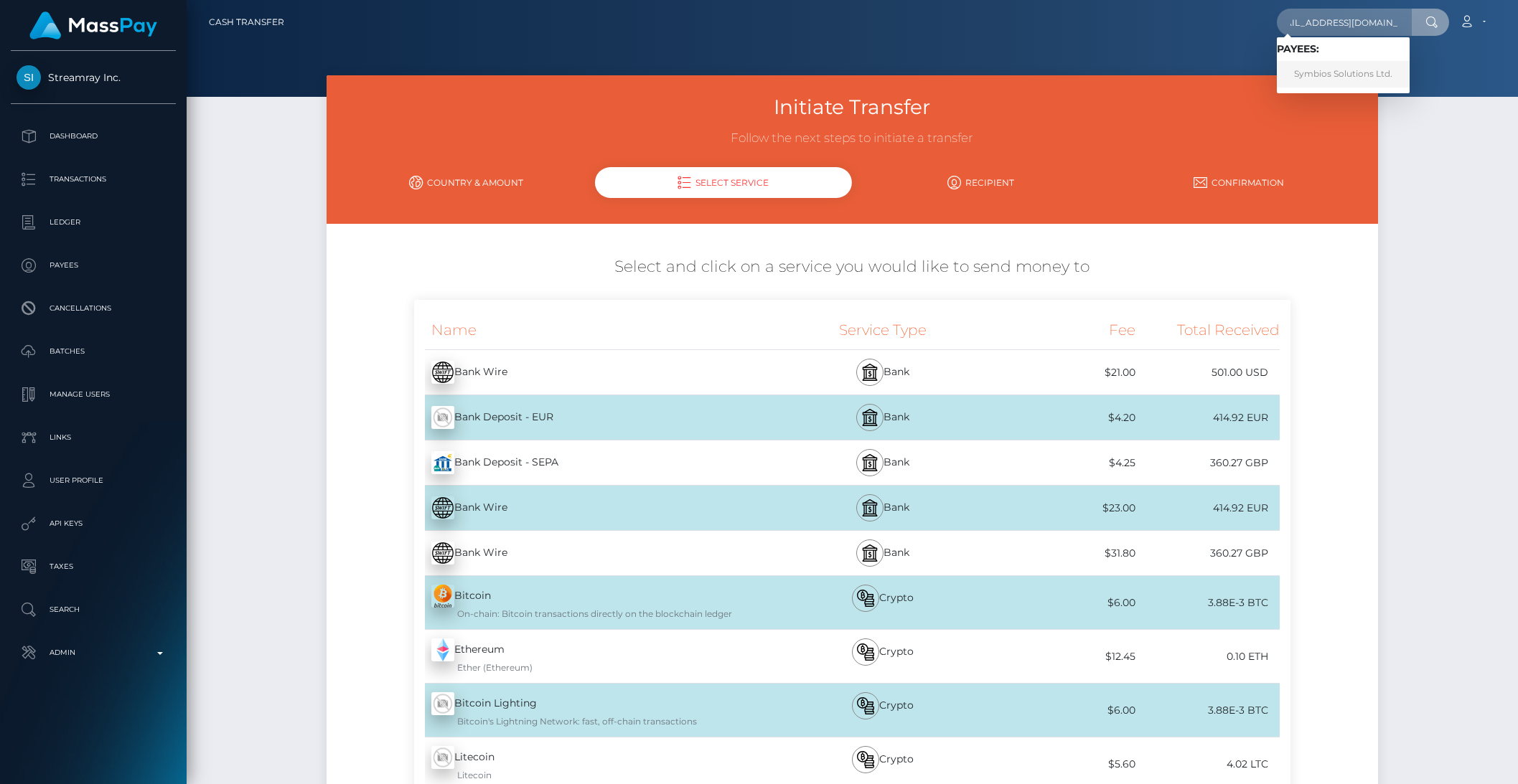
click at [1337, 63] on link "Symbios Solutions Ltd." at bounding box center [1343, 75] width 133 height 27
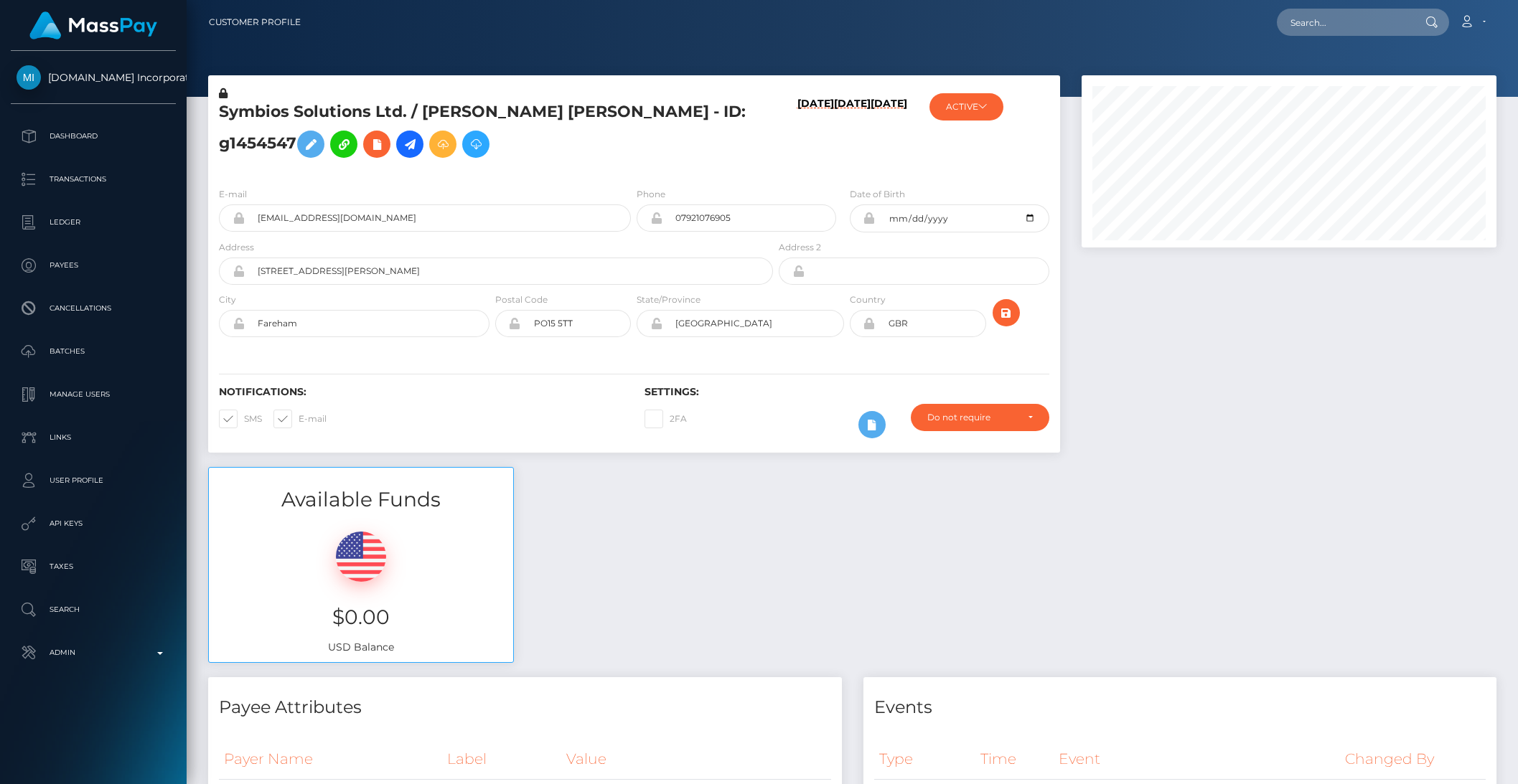
scroll to position [172, 414]
click at [401, 148] on icon at bounding box center [409, 145] width 17 height 18
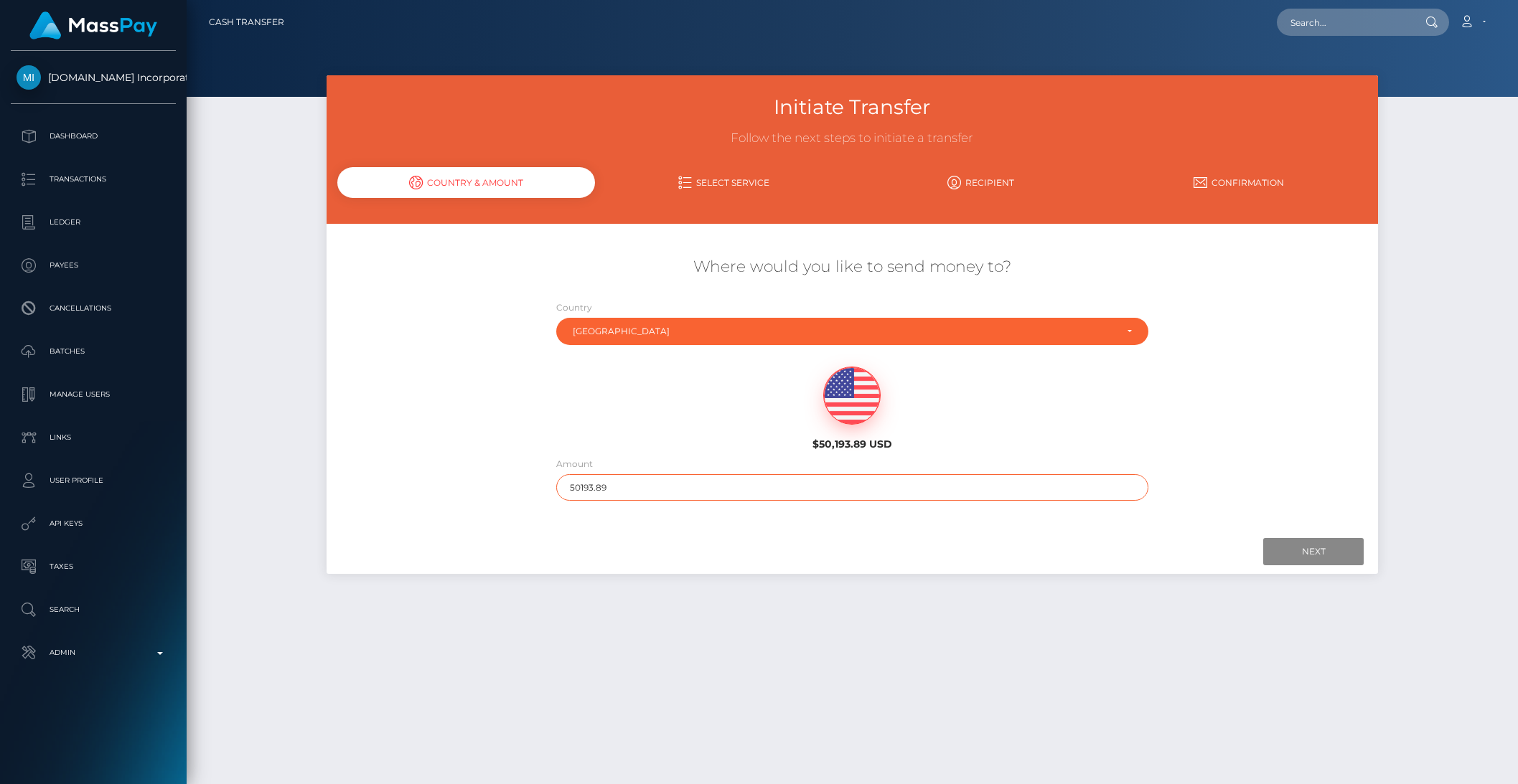
drag, startPoint x: 583, startPoint y: 487, endPoint x: 708, endPoint y: 475, distance: 125.6
click at [708, 475] on input "50193.89" at bounding box center [852, 487] width 592 height 27
type input "501"
drag, startPoint x: 1301, startPoint y: 548, endPoint x: 5, endPoint y: 540, distance: 1296.0
click at [1301, 548] on input "Next" at bounding box center [1313, 551] width 100 height 28
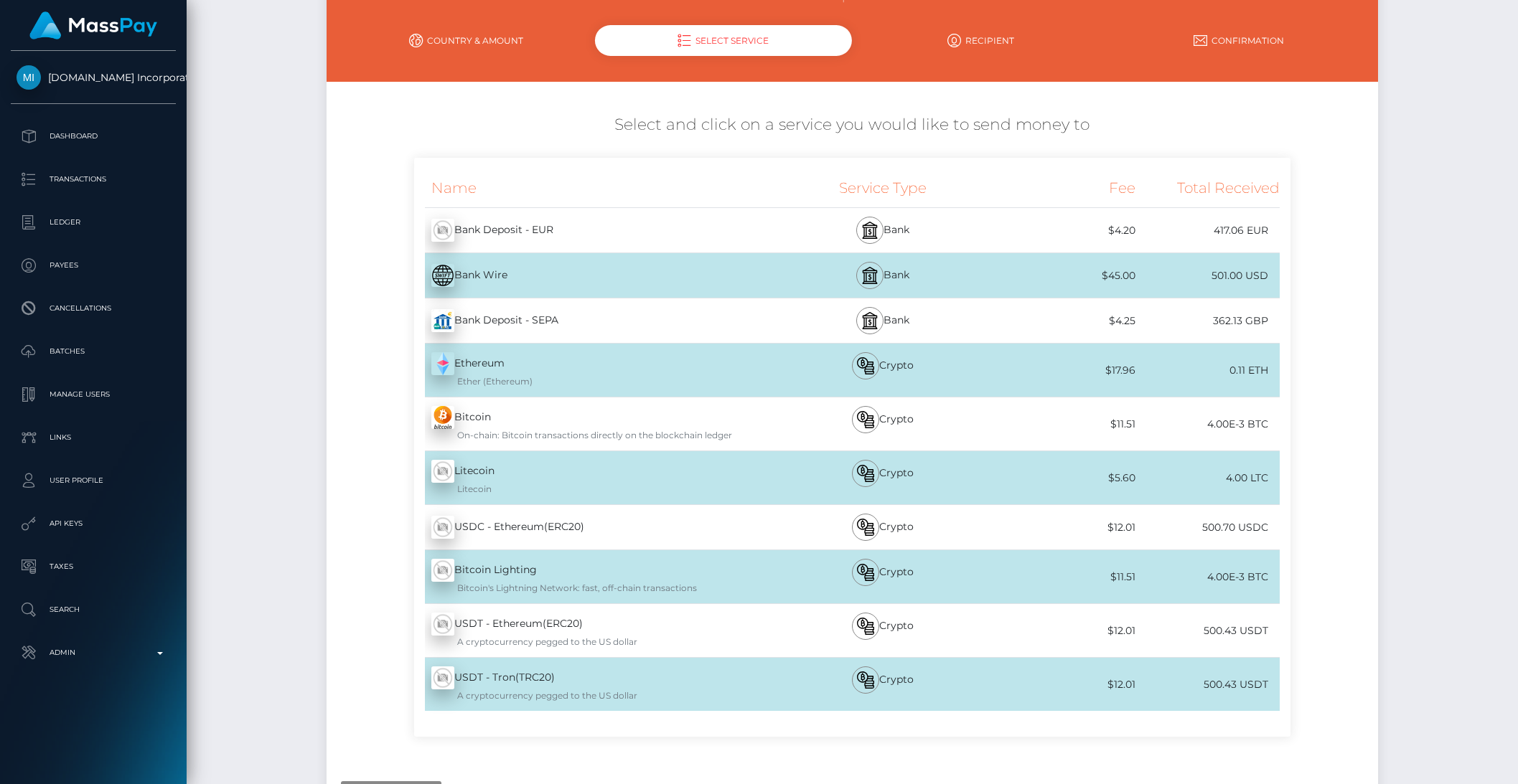
scroll to position [166, 0]
